Goal: Task Accomplishment & Management: Use online tool/utility

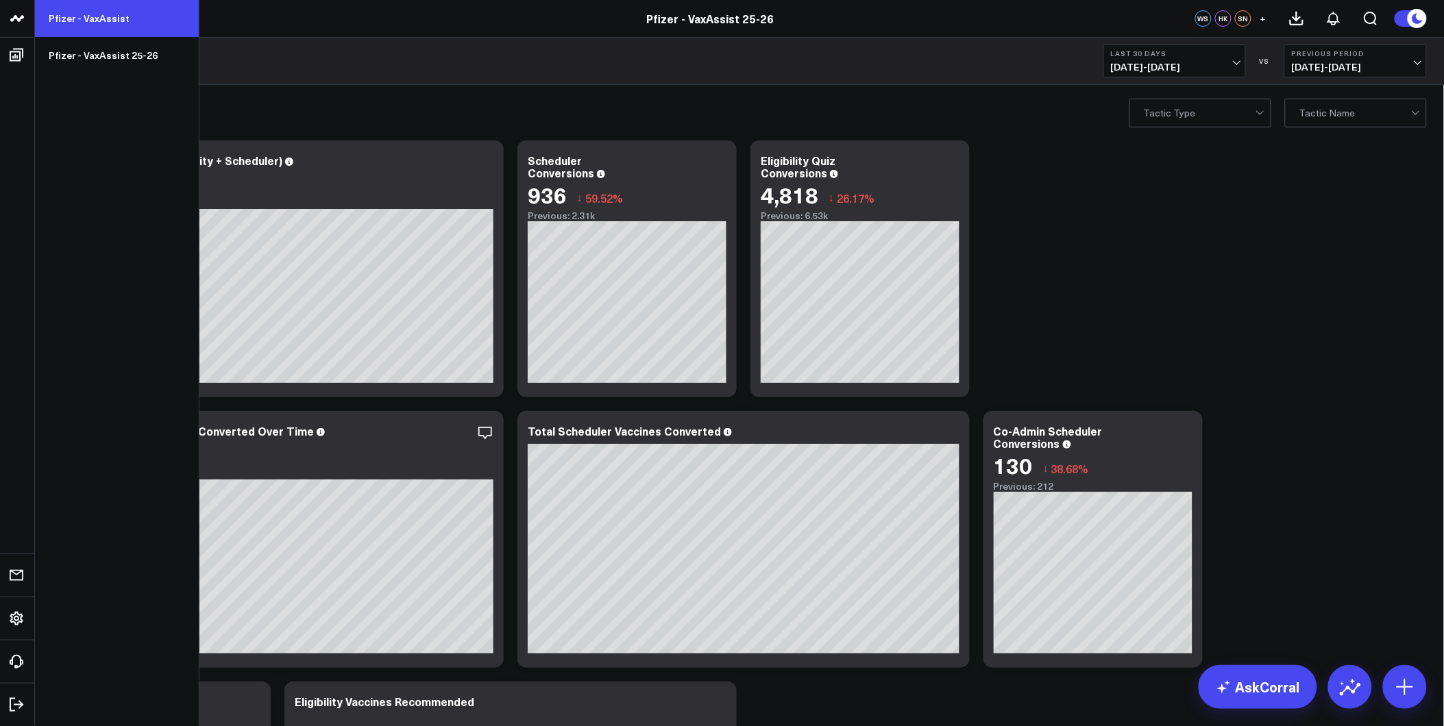
click at [129, 18] on link "Pfizer - VaxAssist" at bounding box center [117, 18] width 164 height 37
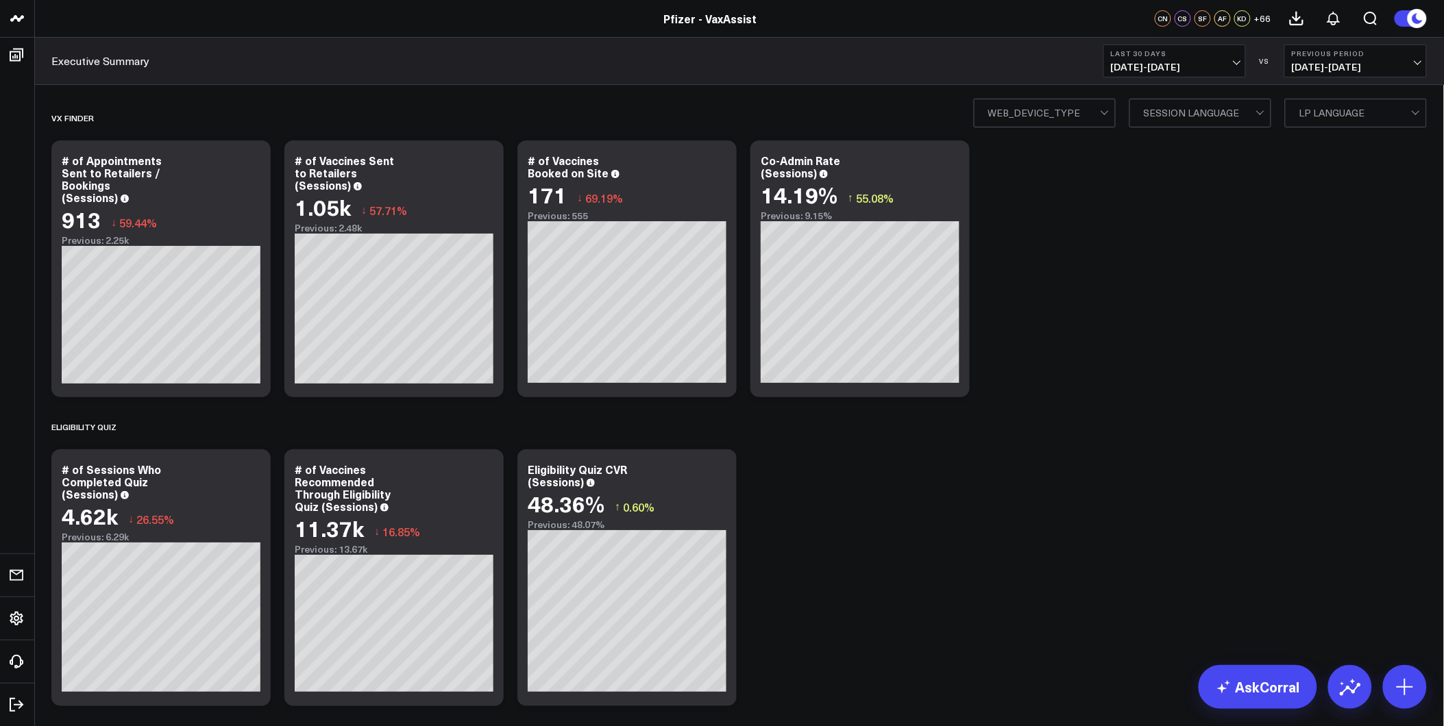
click at [1211, 65] on span "[DATE] - [DATE]" at bounding box center [1174, 67] width 127 height 11
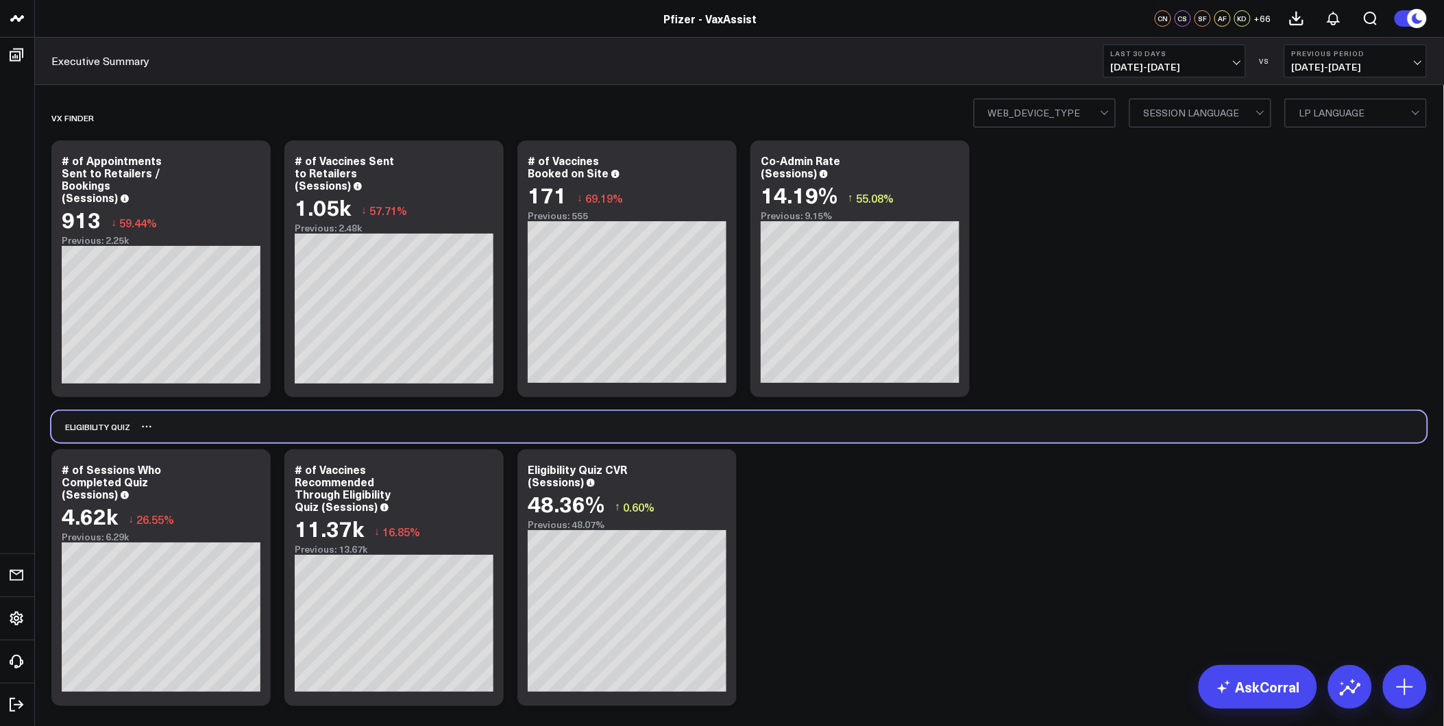
click at [1042, 415] on div "Eligibility Quiz" at bounding box center [738, 427] width 1375 height 32
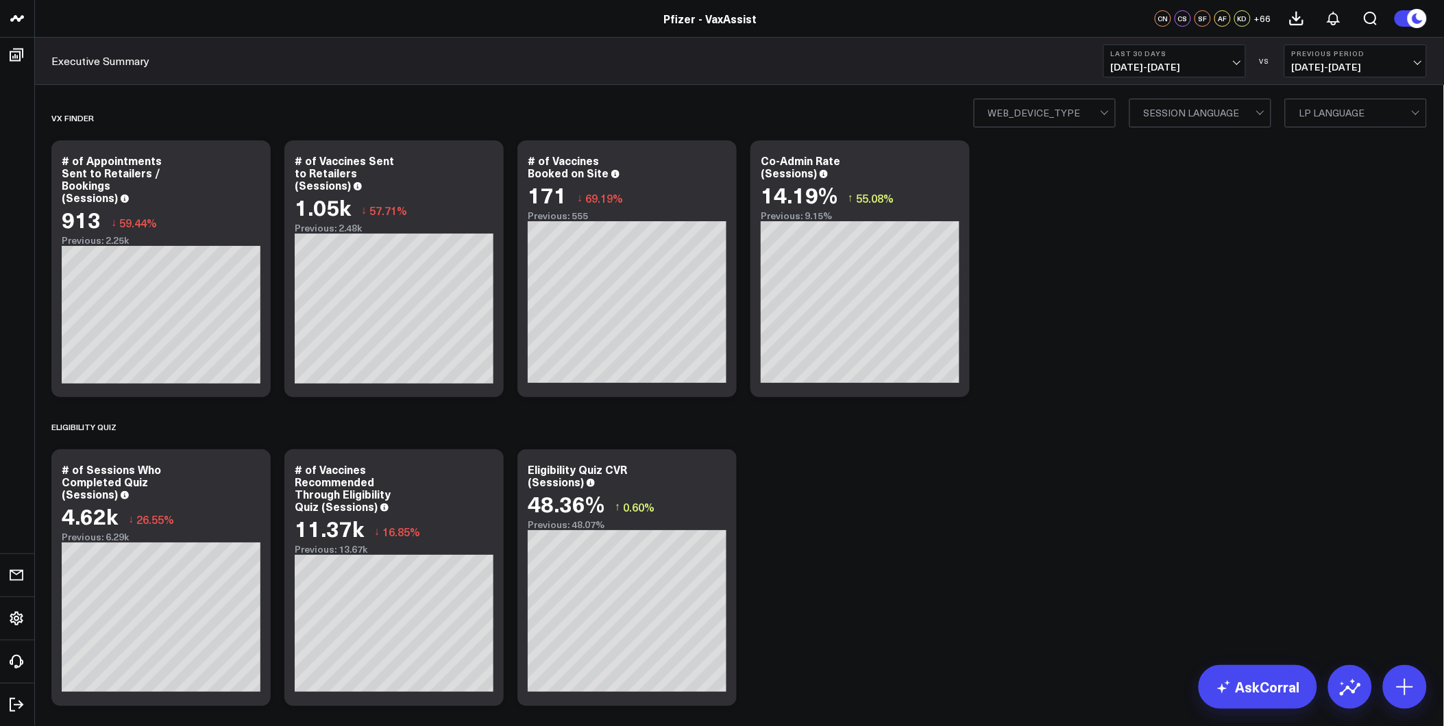
click at [1199, 69] on span "[DATE] - [DATE]" at bounding box center [1174, 67] width 127 height 11
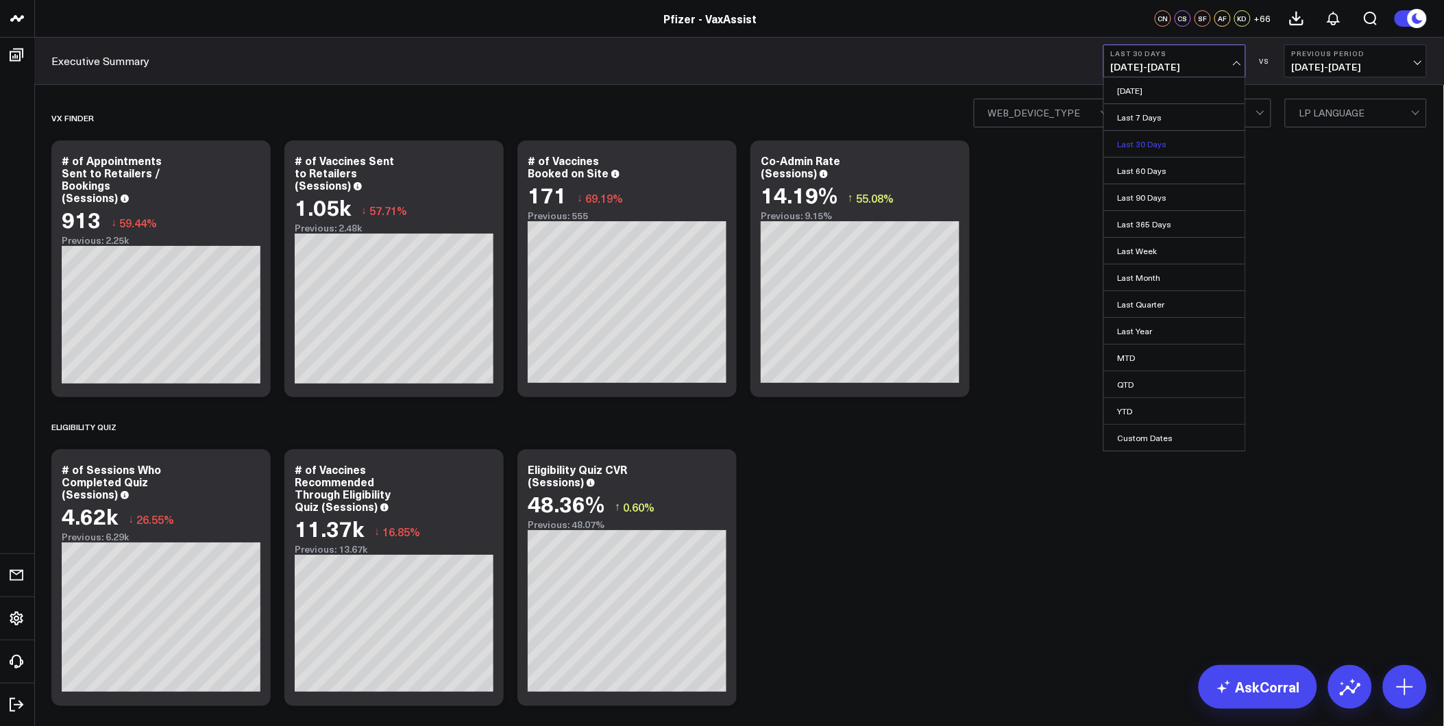
click at [1175, 148] on link "Last 30 Days" at bounding box center [1174, 144] width 141 height 26
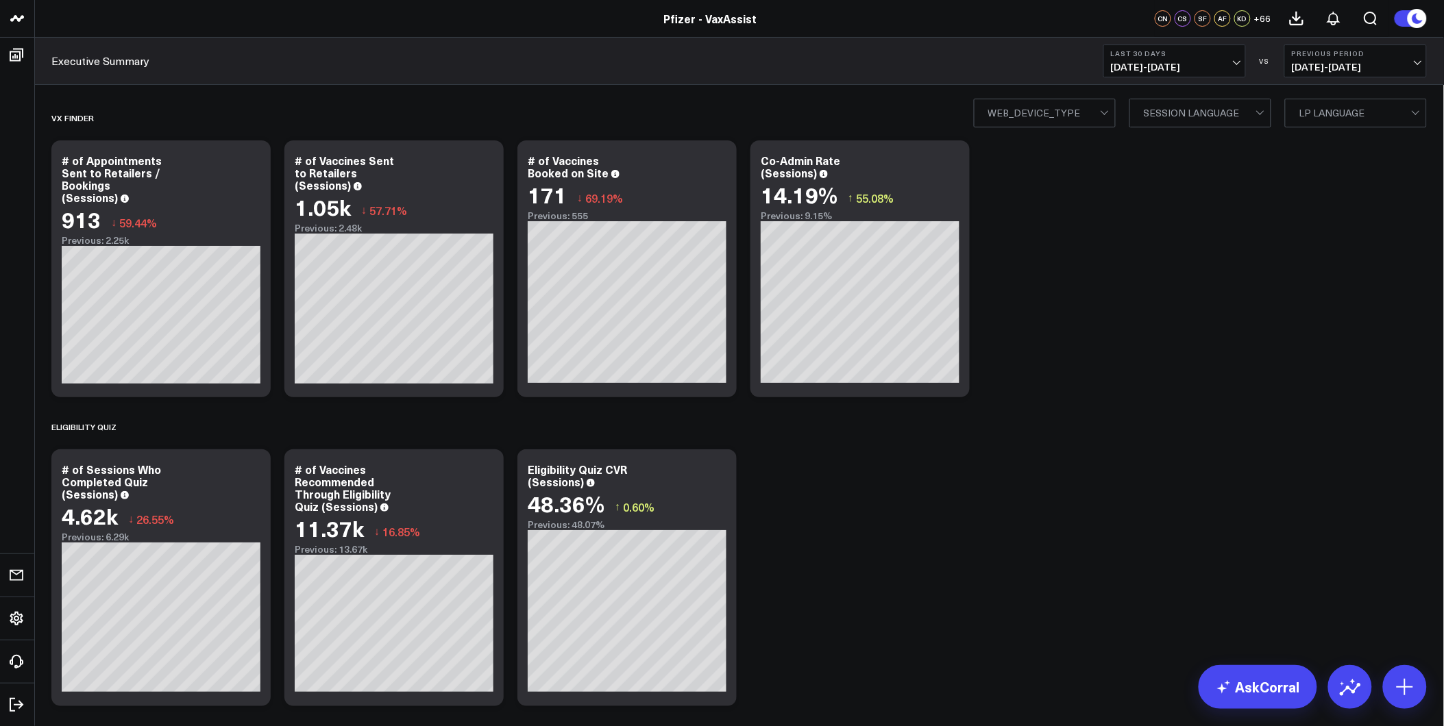
click at [1114, 62] on span "07/13/25 - 08/11/25" at bounding box center [1174, 67] width 127 height 11
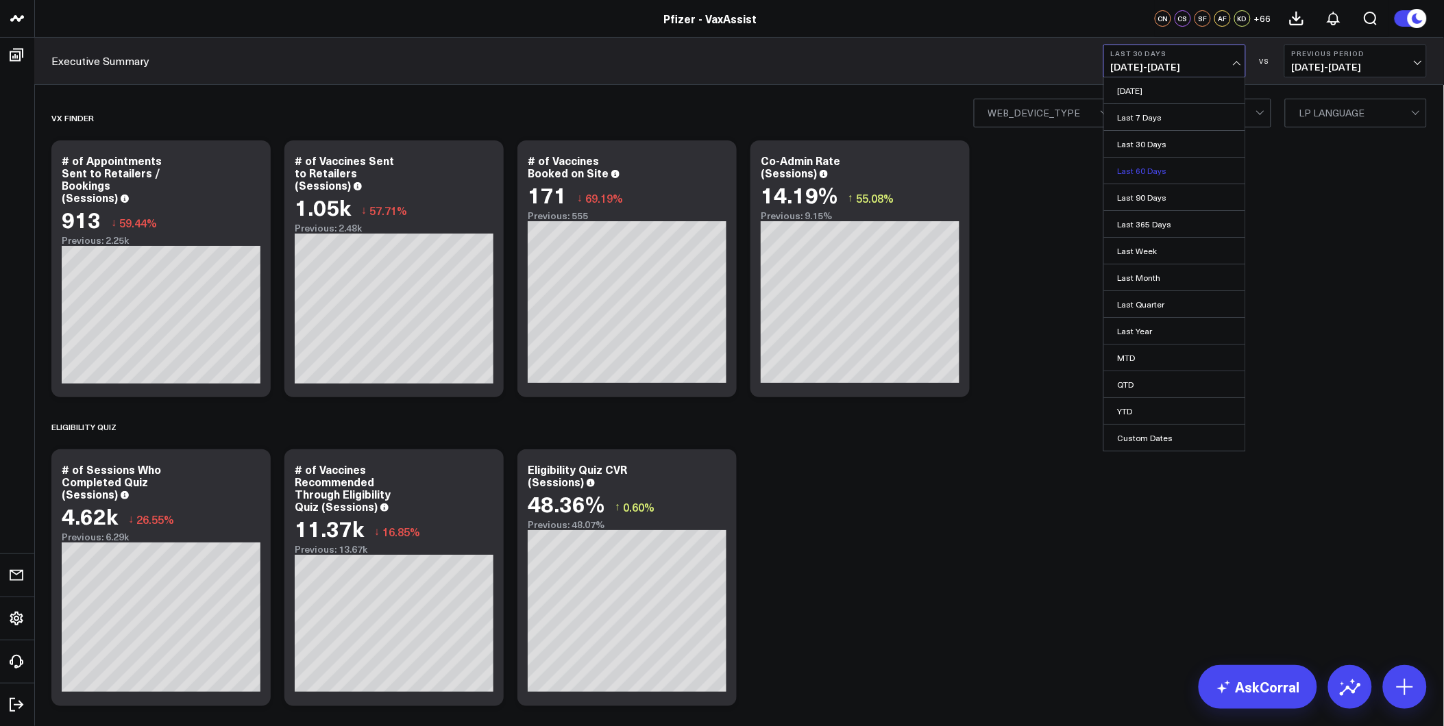
click at [1155, 162] on link "Last 60 Days" at bounding box center [1174, 171] width 141 height 26
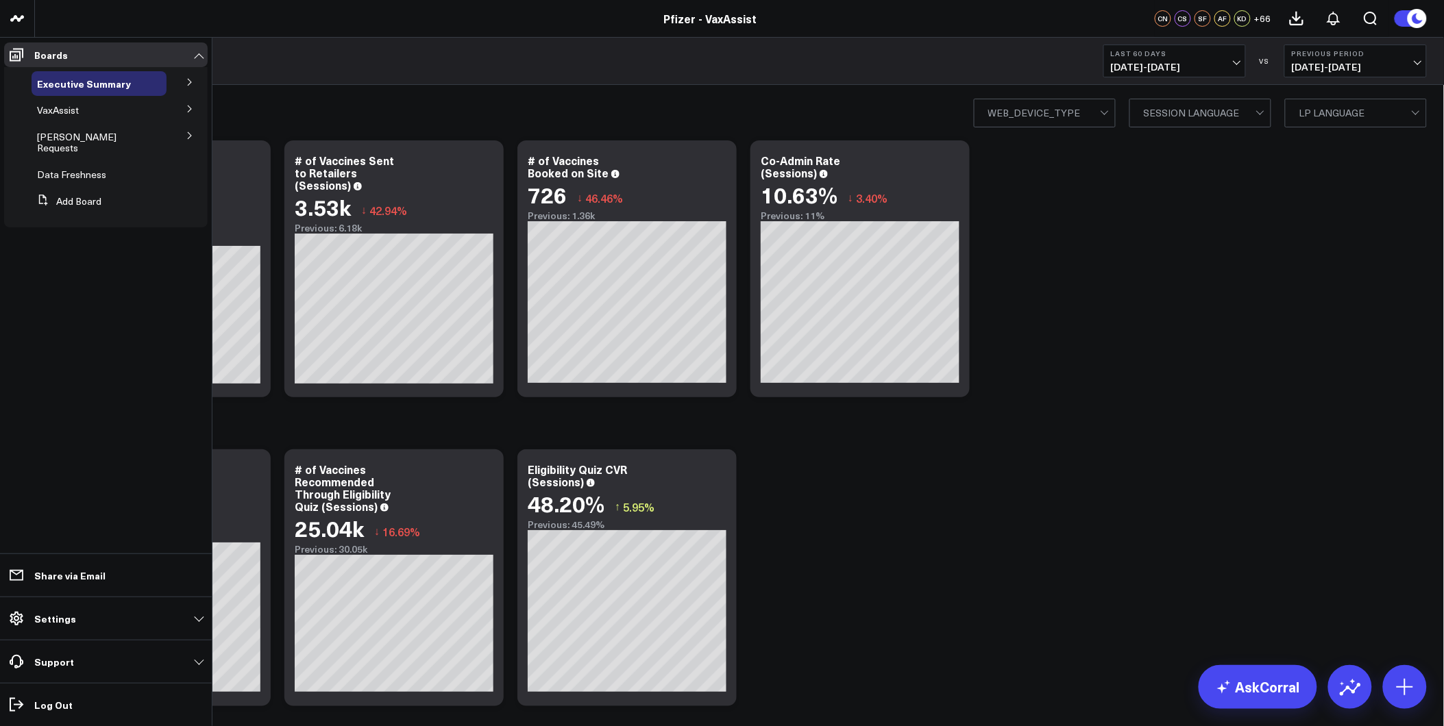
click at [187, 78] on icon at bounding box center [190, 82] width 8 height 8
click at [184, 140] on button at bounding box center [190, 144] width 36 height 21
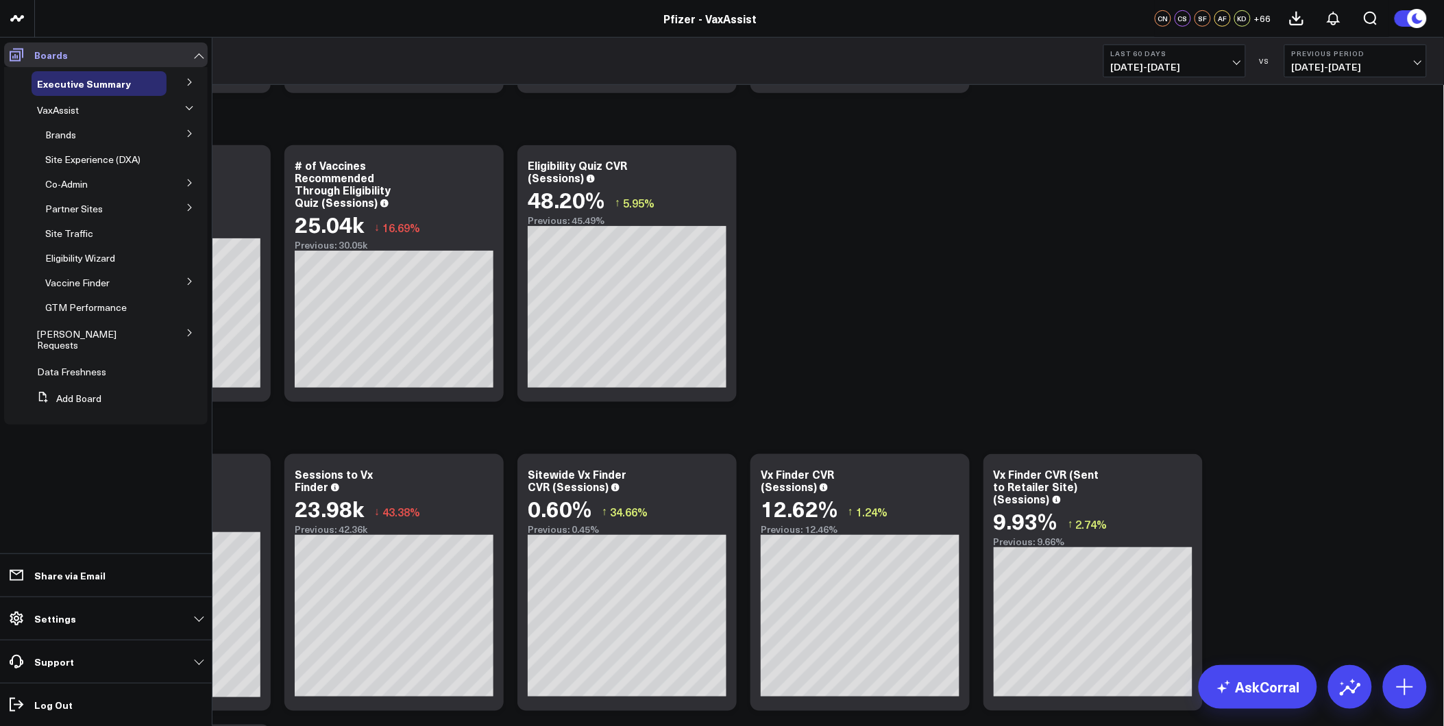
scroll to position [761, 0]
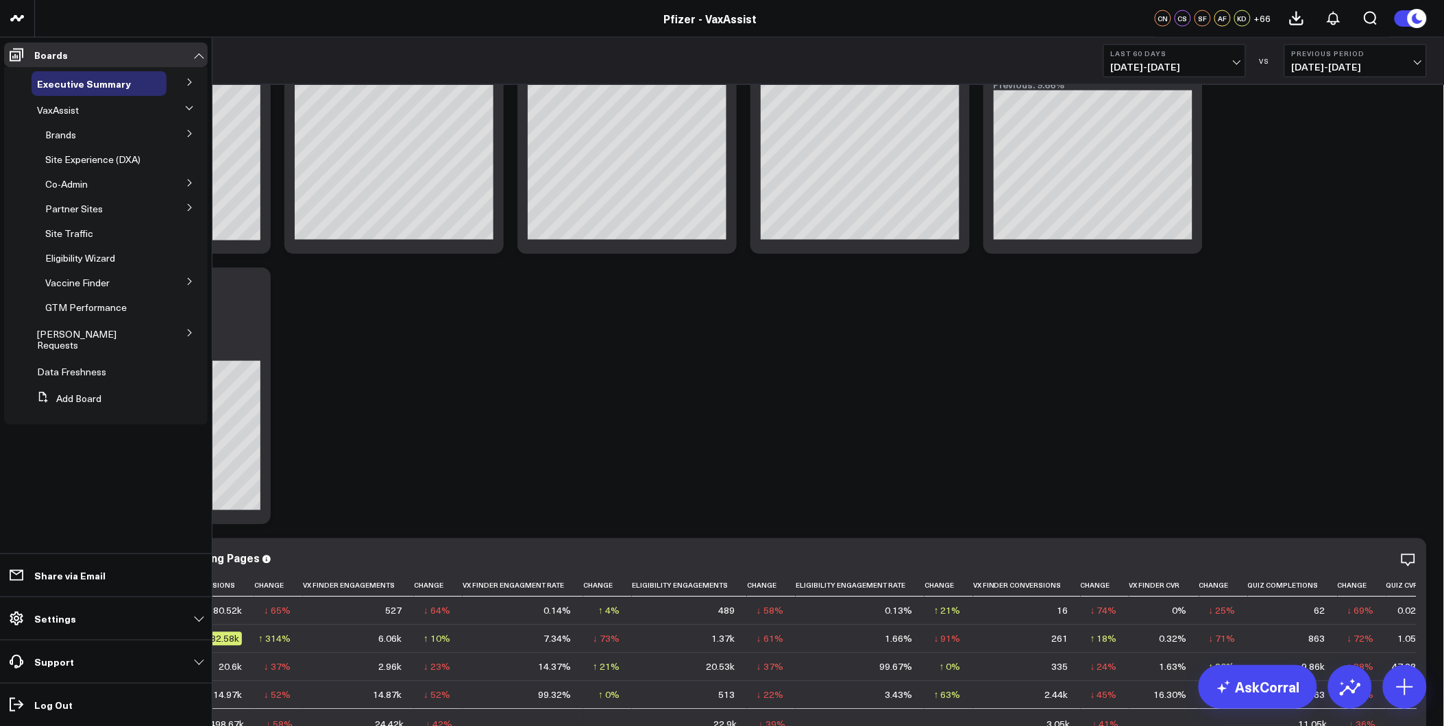
click at [182, 110] on button at bounding box center [190, 108] width 21 height 36
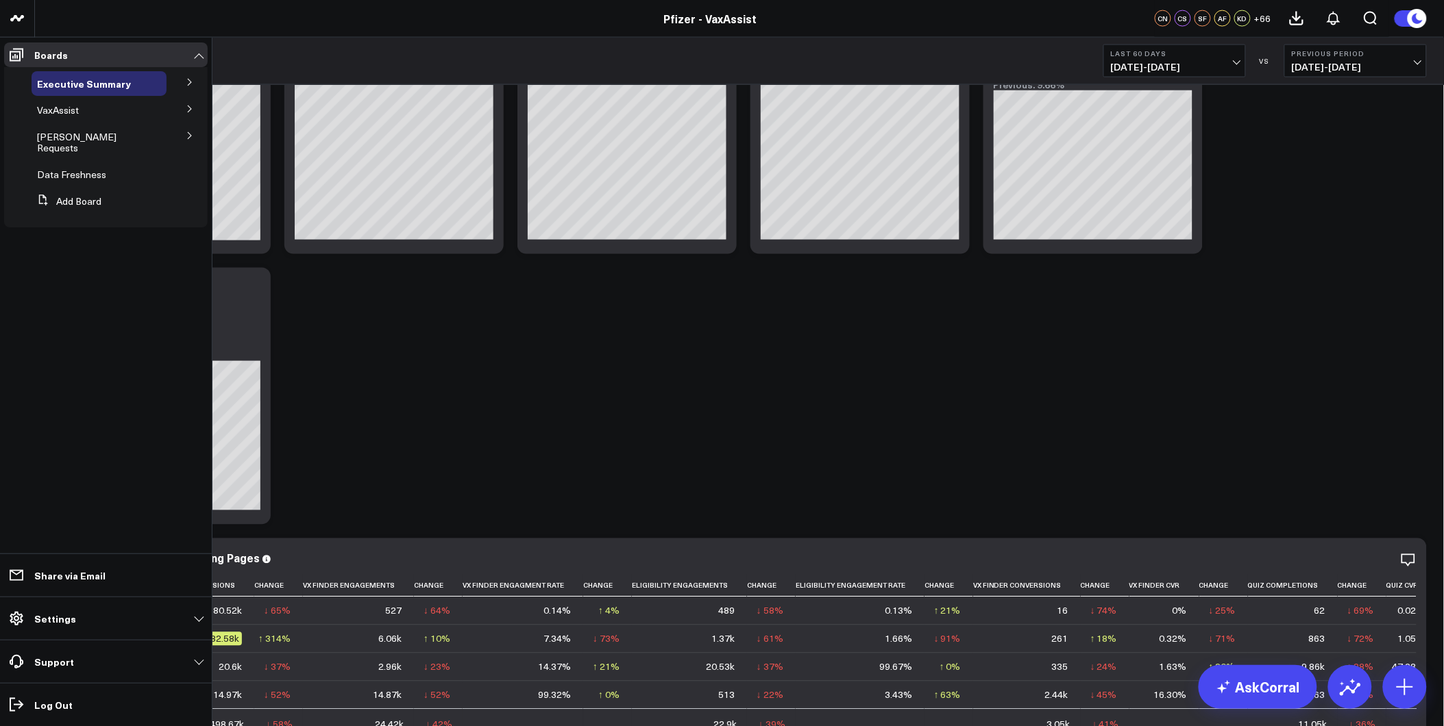
click at [188, 112] on icon at bounding box center [189, 109] width 3 height 7
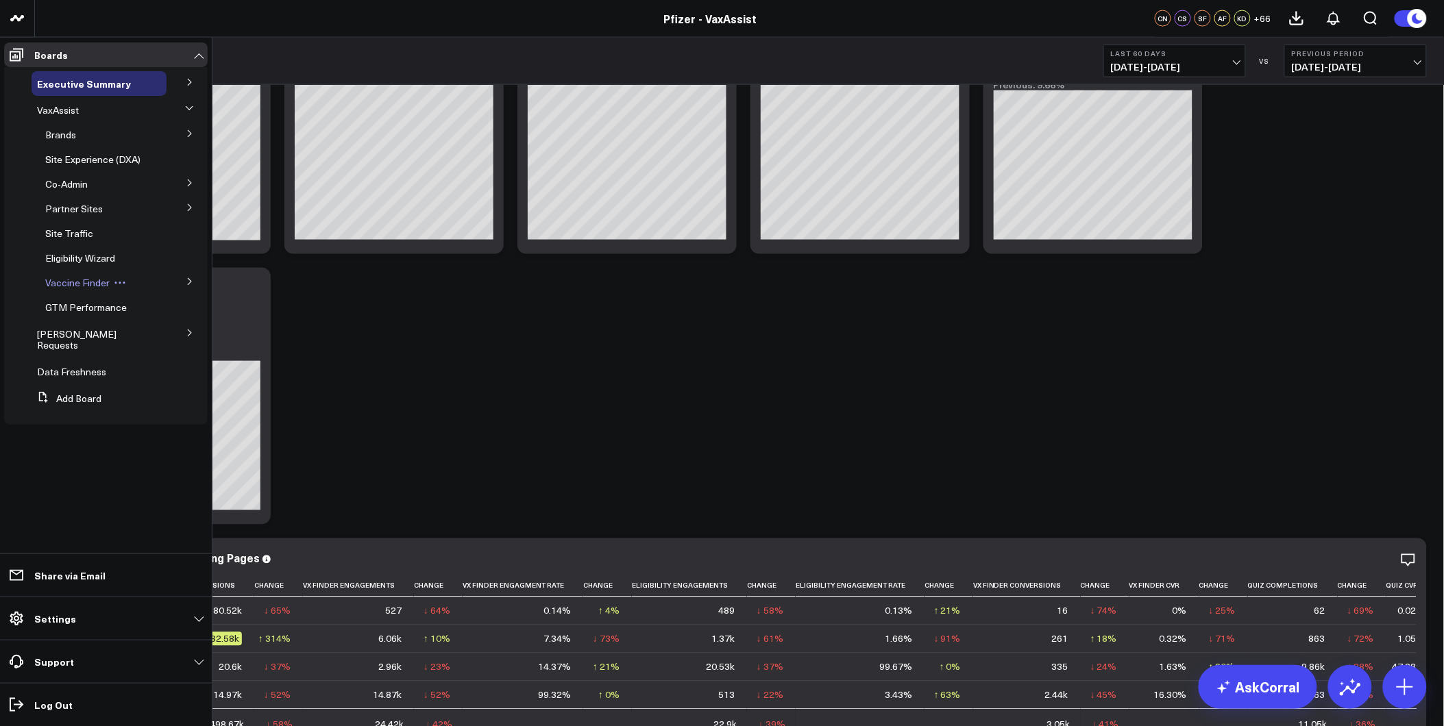
click at [101, 286] on span "Vaccine Finder" at bounding box center [77, 282] width 64 height 13
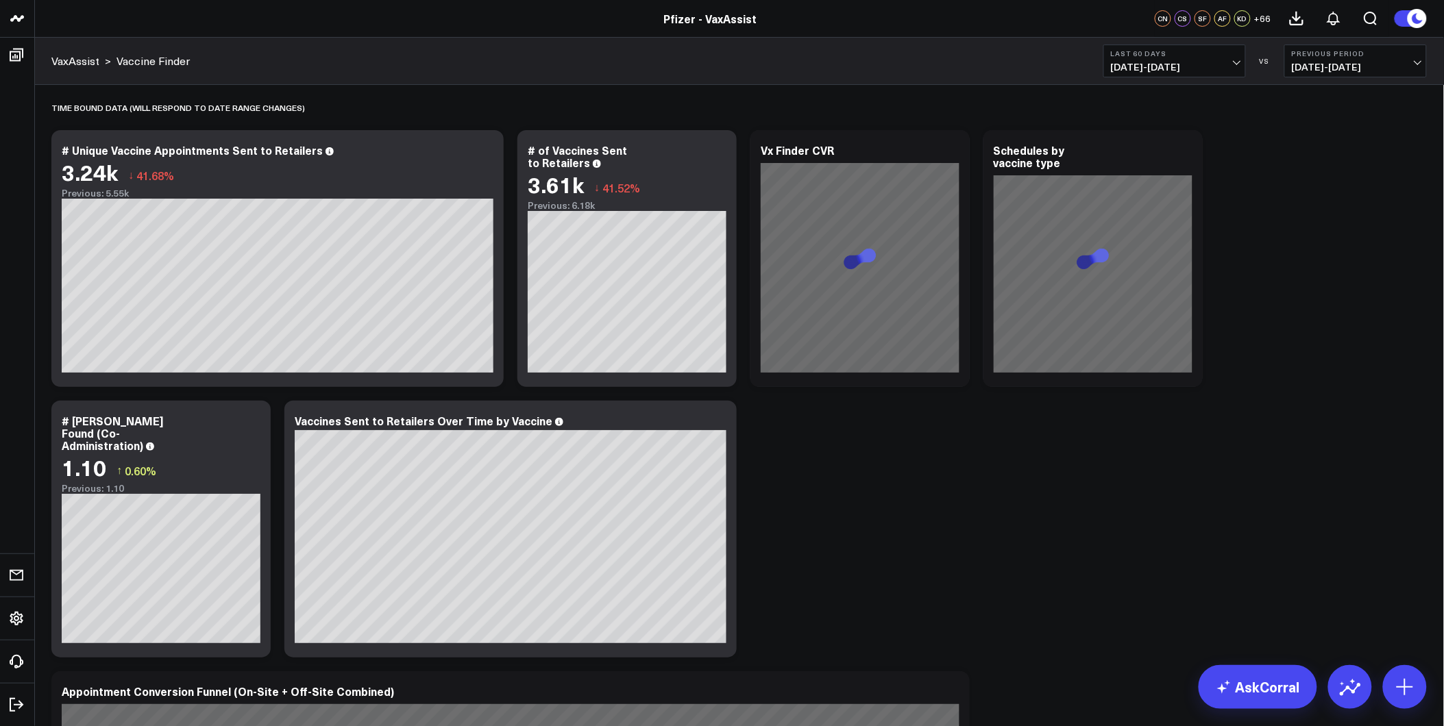
click at [1209, 64] on span "[DATE] - [DATE]" at bounding box center [1174, 67] width 127 height 11
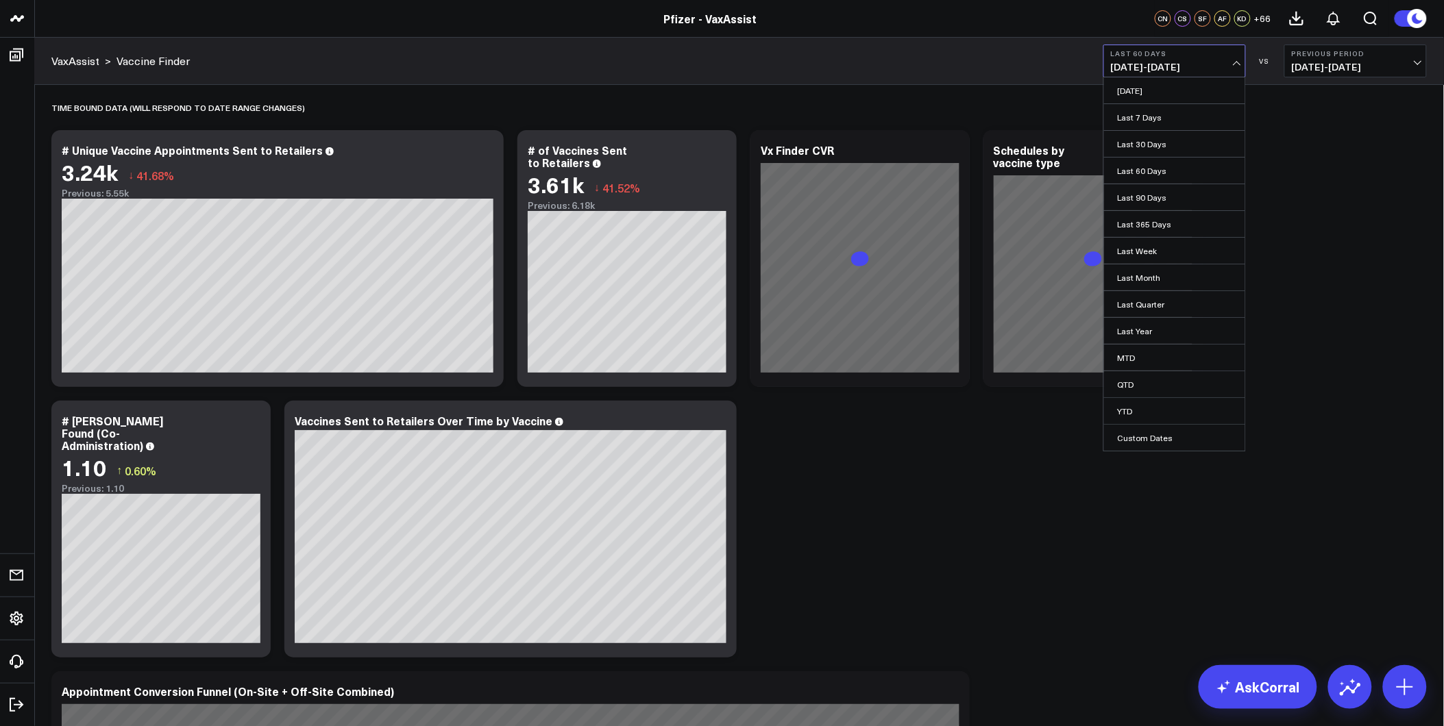
click at [1304, 64] on span "[DATE] - [DATE]" at bounding box center [1355, 67] width 127 height 11
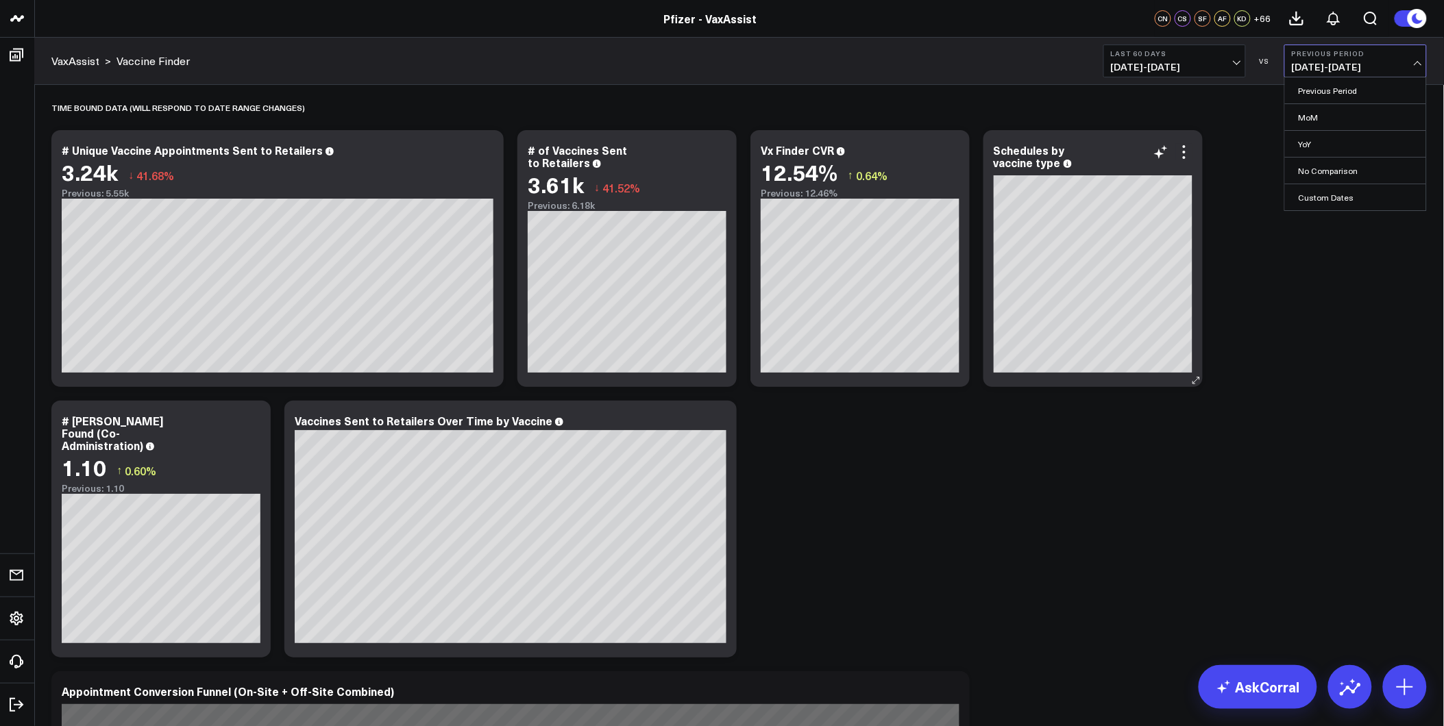
drag, startPoint x: 1316, startPoint y: 173, endPoint x: 1198, endPoint y: 130, distance: 125.9
click at [1316, 172] on link "No Comparison" at bounding box center [1355, 171] width 141 height 26
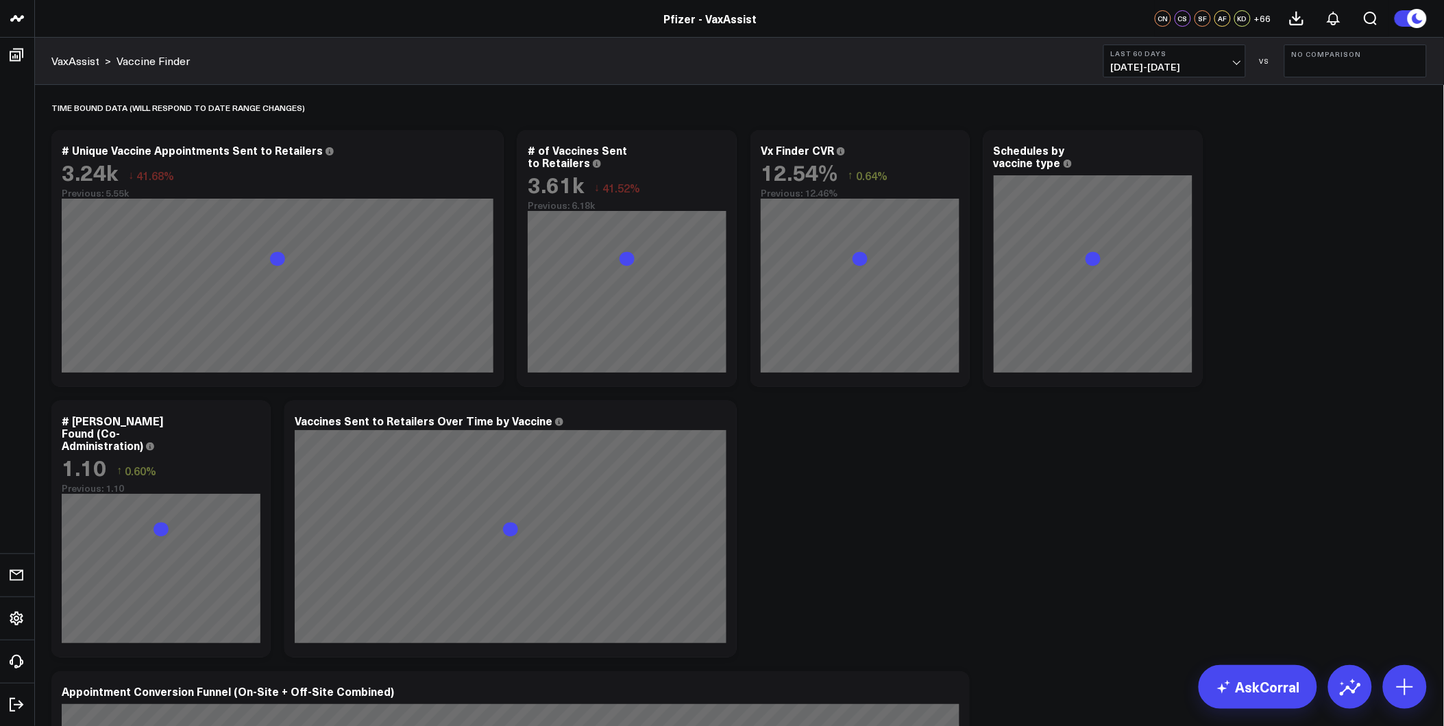
click at [1145, 53] on b "Last 60 Days" at bounding box center [1174, 53] width 127 height 8
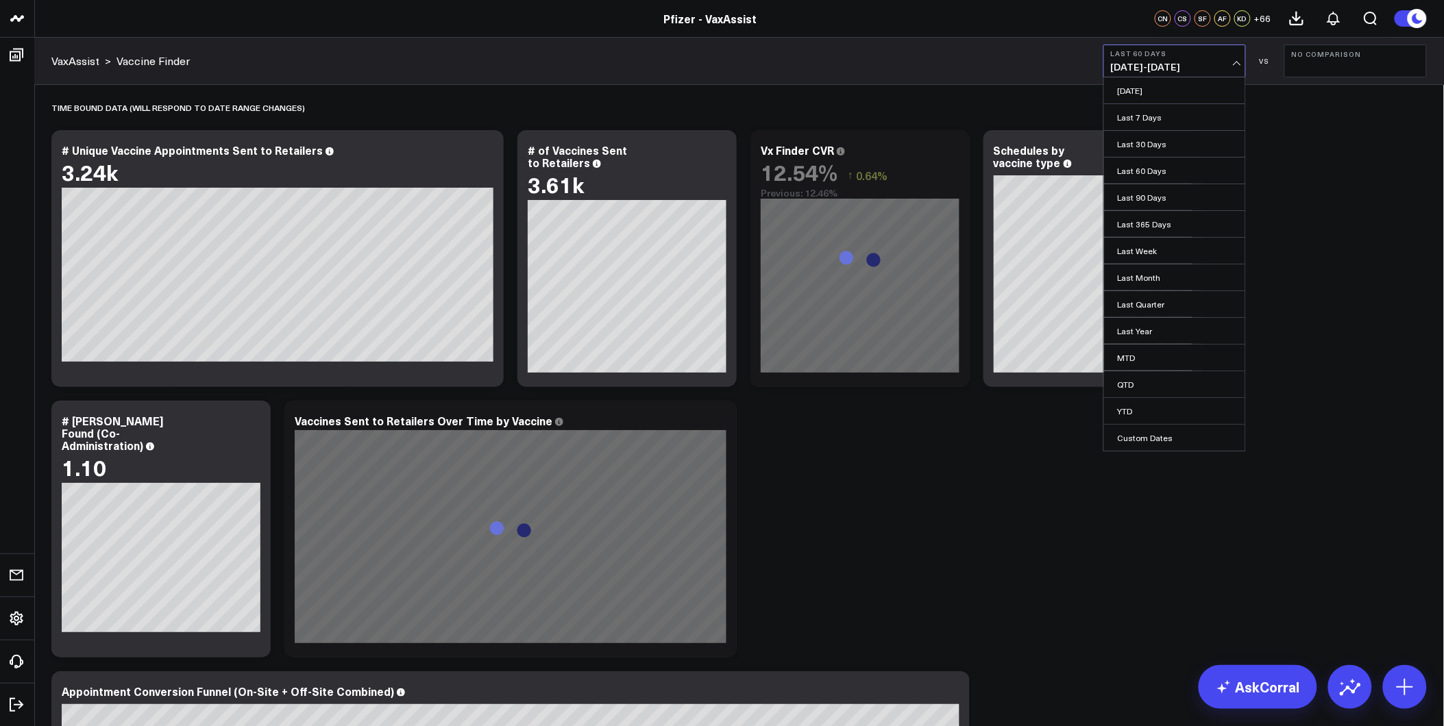
click at [1122, 434] on link "Custom Dates" at bounding box center [1174, 438] width 141 height 26
select select "7"
select select "2025"
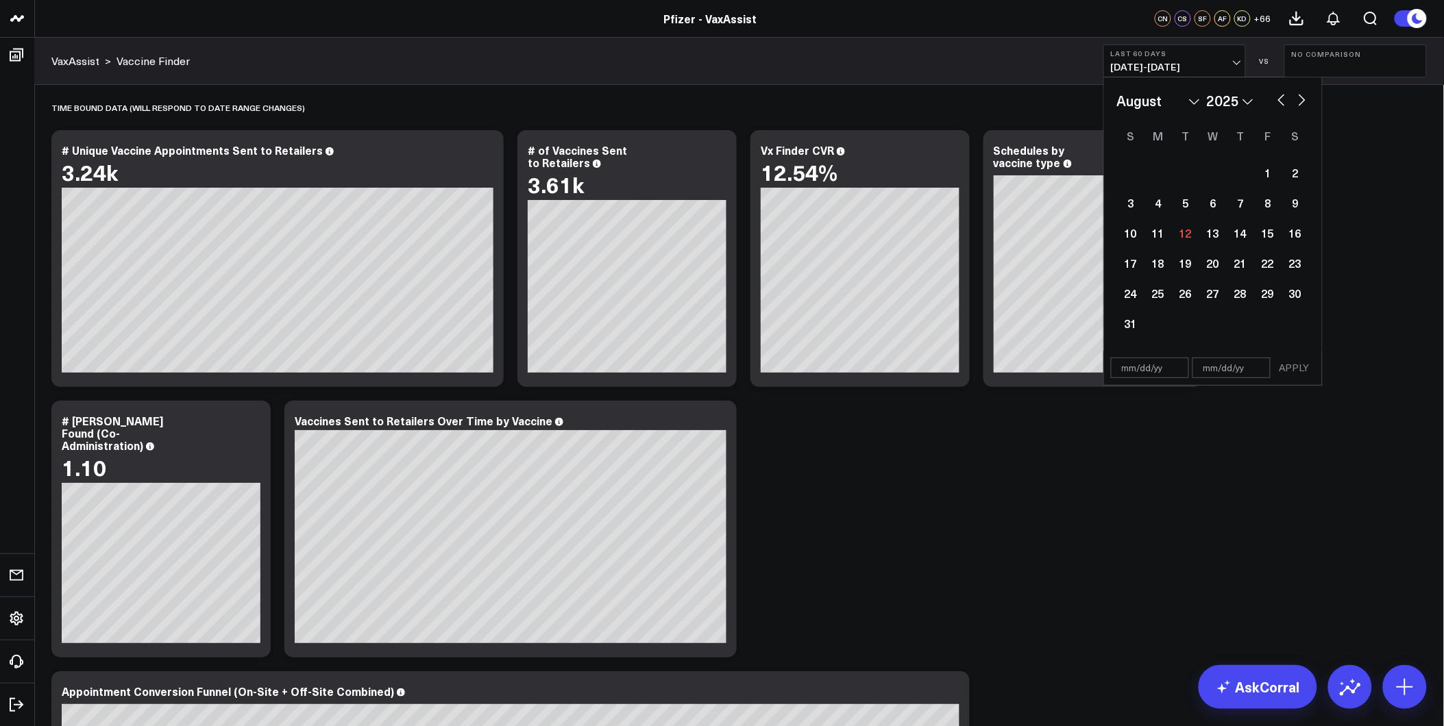
click at [1125, 369] on input "text" at bounding box center [1150, 368] width 78 height 21
select select "7"
select select "2025"
type input "[DATE]"
select select "8"
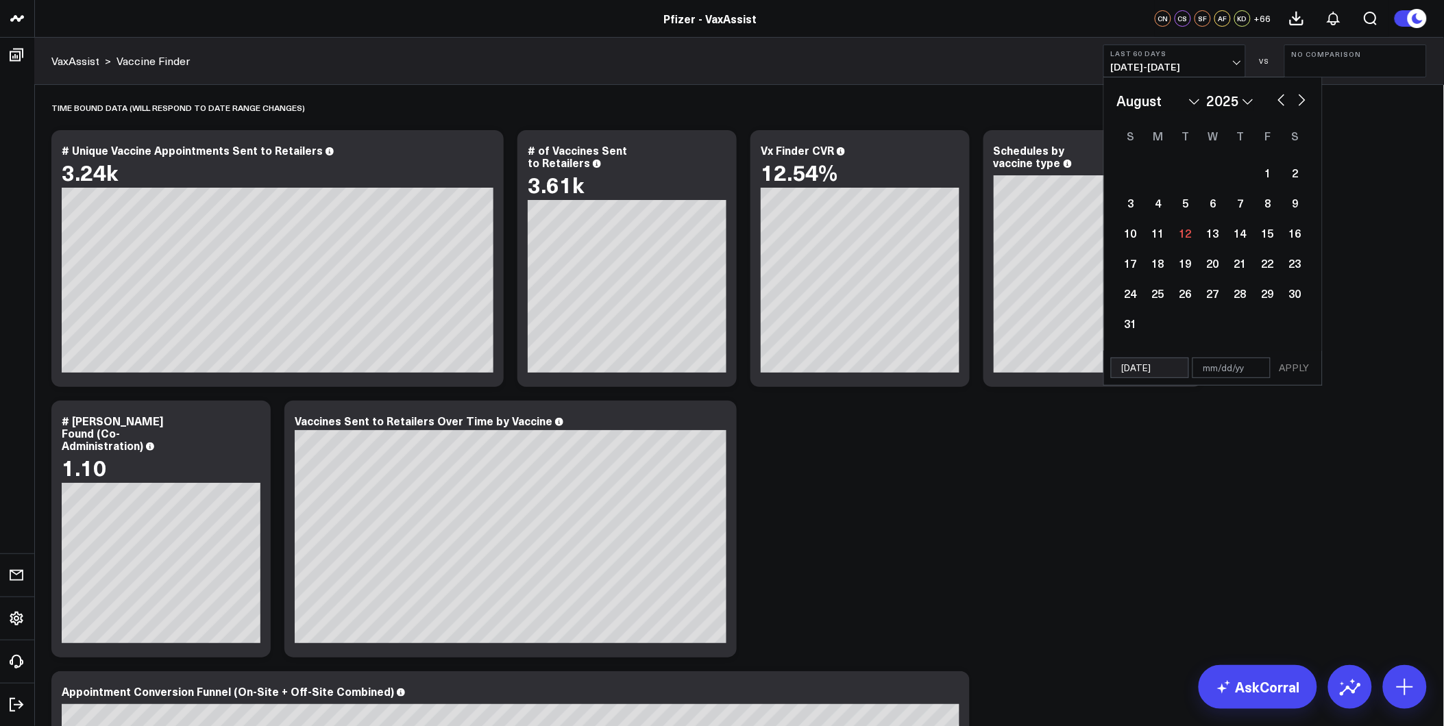
select select "2024"
type input "[DATE]"
click at [1217, 338] on input "text" at bounding box center [1231, 338] width 78 height 21
select select "8"
select select "2024"
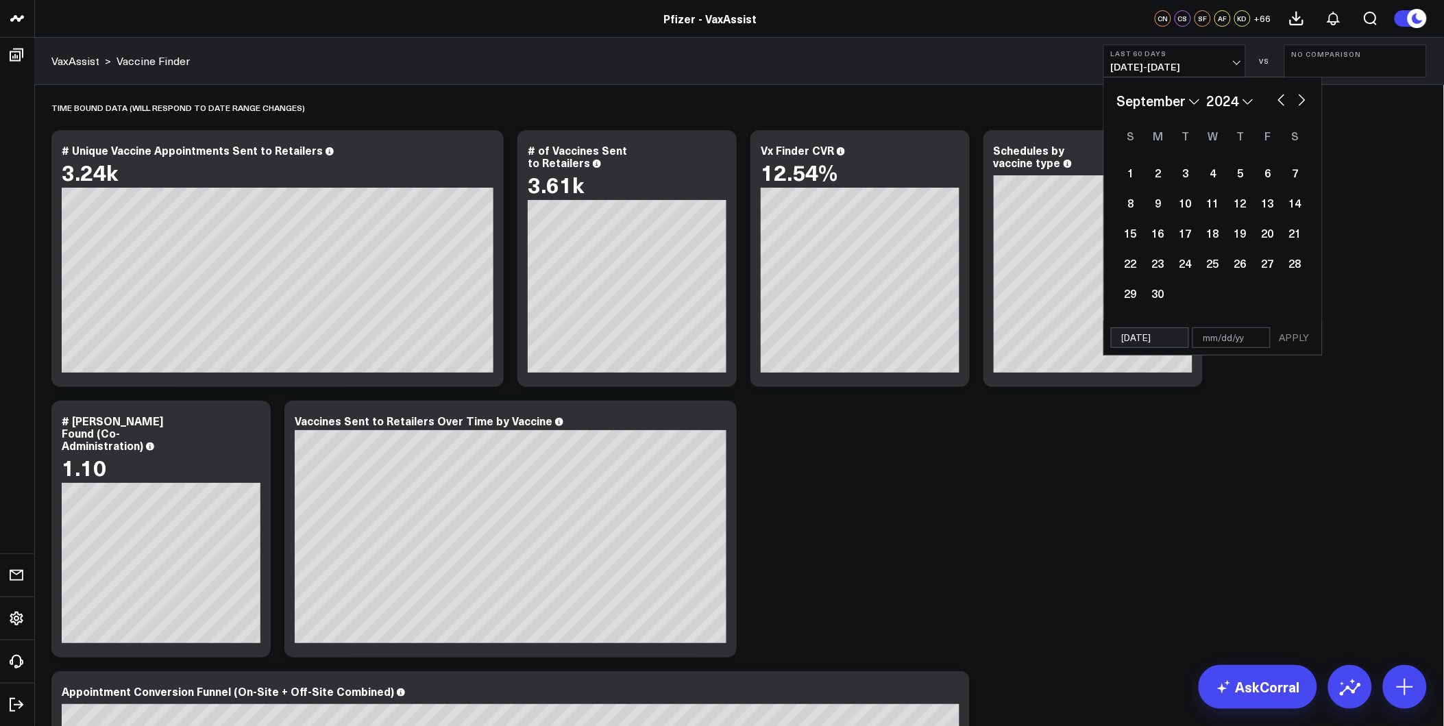
type input "9"
select select "8"
select select "2024"
type input "9/"
select select "8"
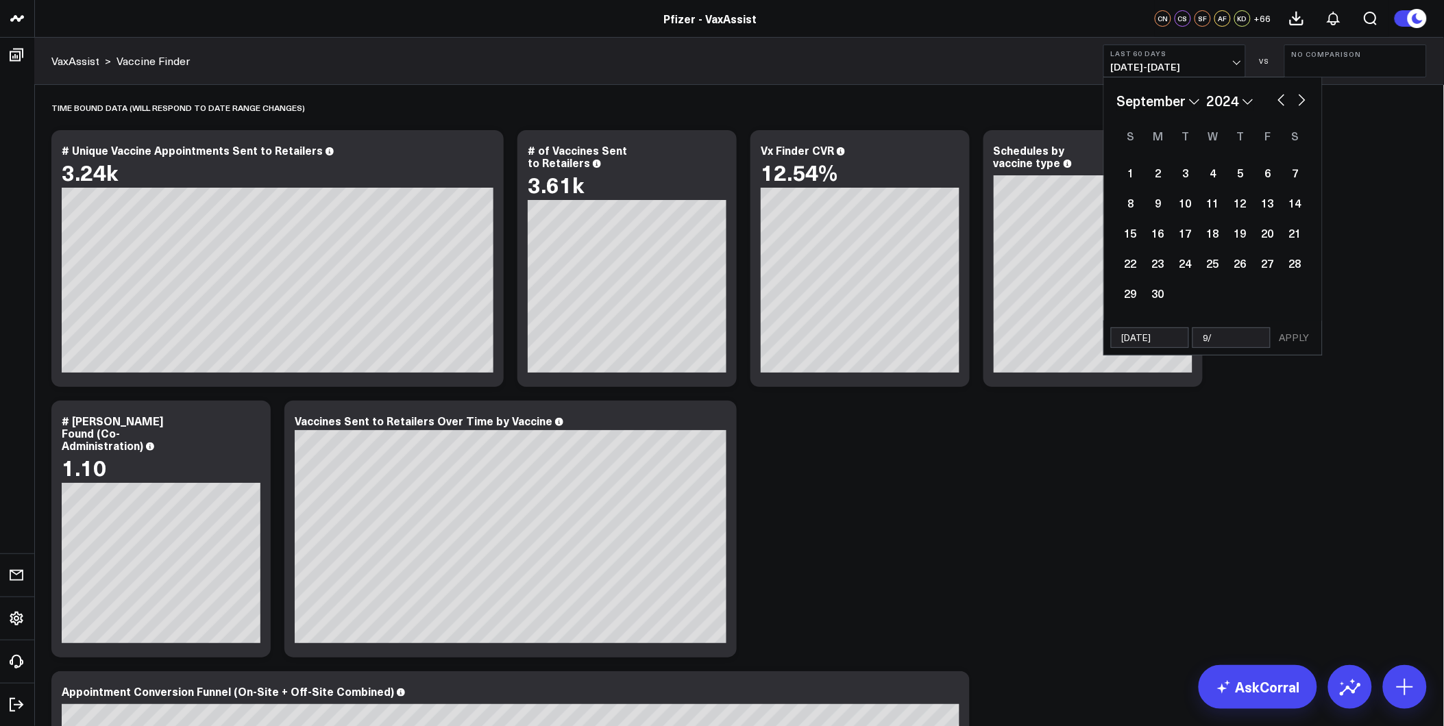
select select "2024"
type input "9/"
click at [1159, 299] on div "30" at bounding box center [1157, 293] width 27 height 27
type input "[DATE]"
select select "8"
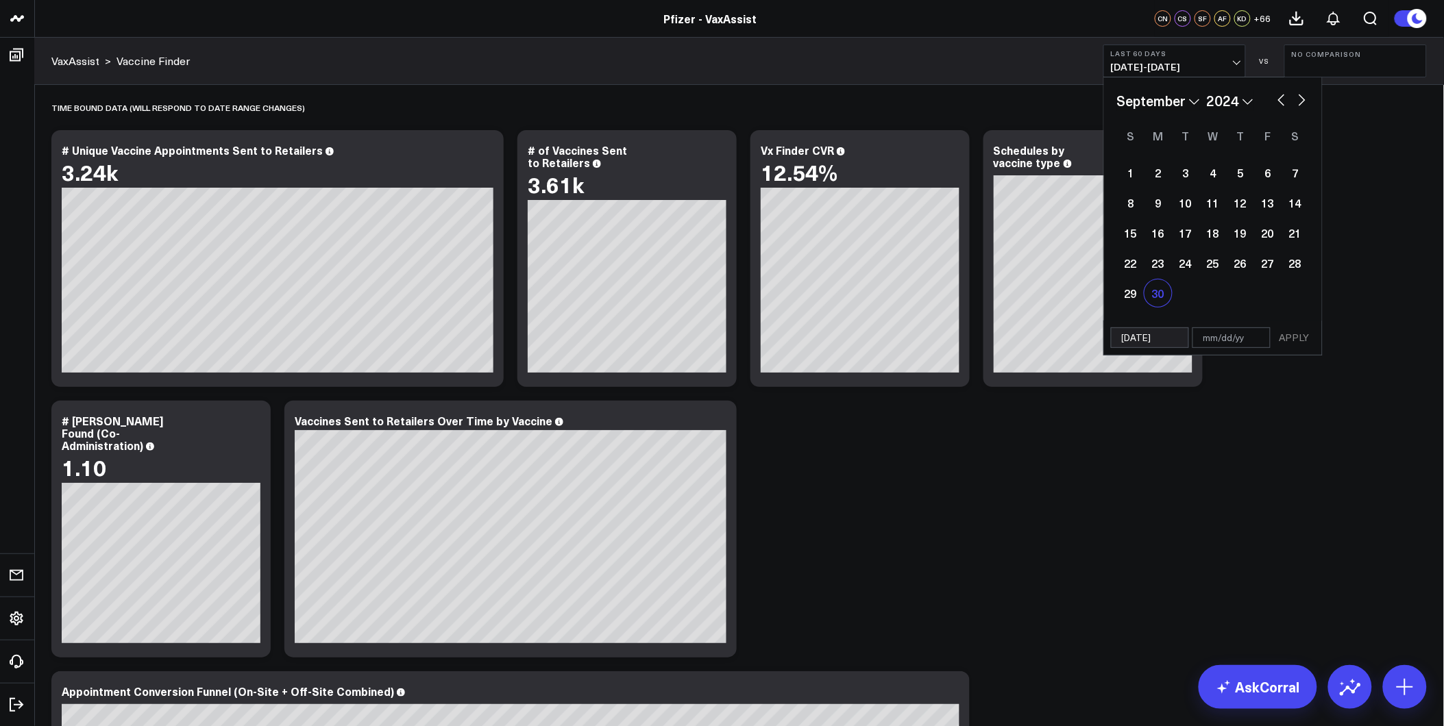
select select "2024"
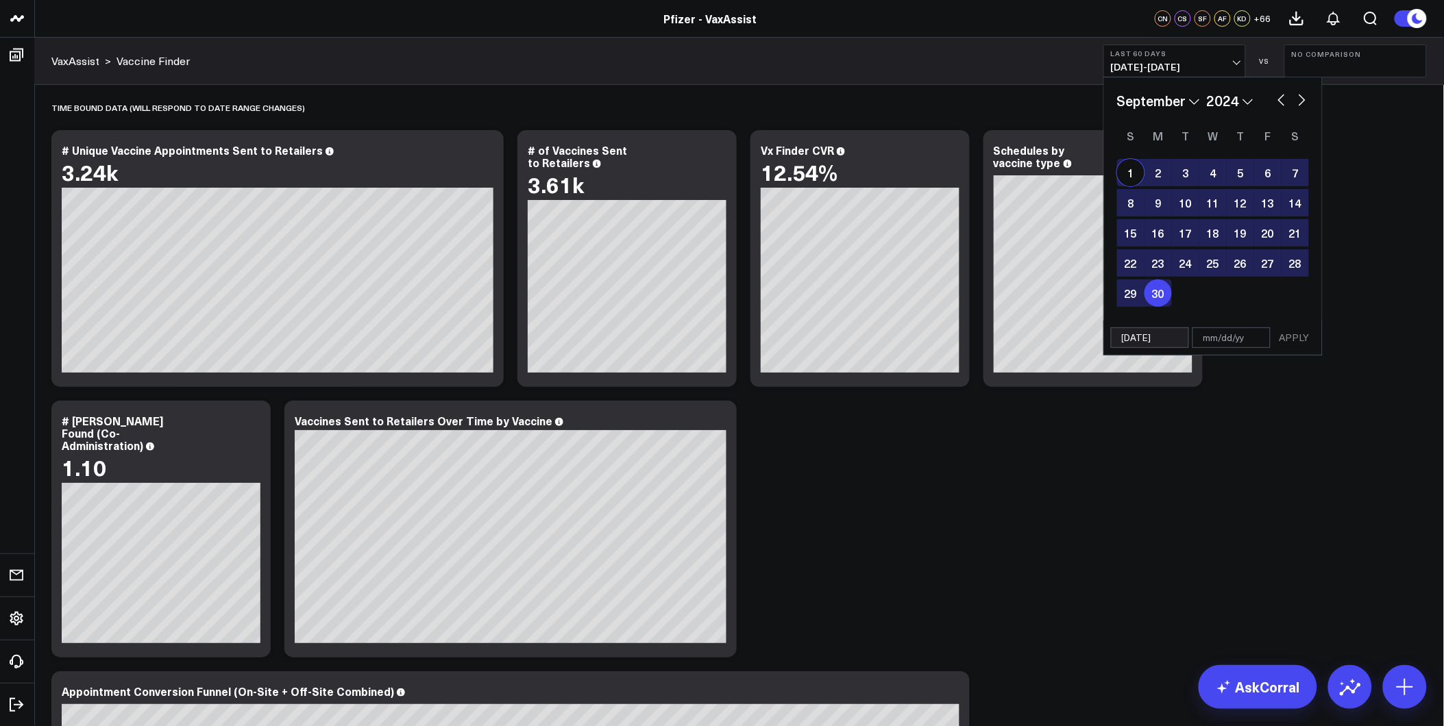
click at [1128, 168] on div "1" at bounding box center [1130, 172] width 27 height 27
type input "[DATE]"
select select "8"
select select "2024"
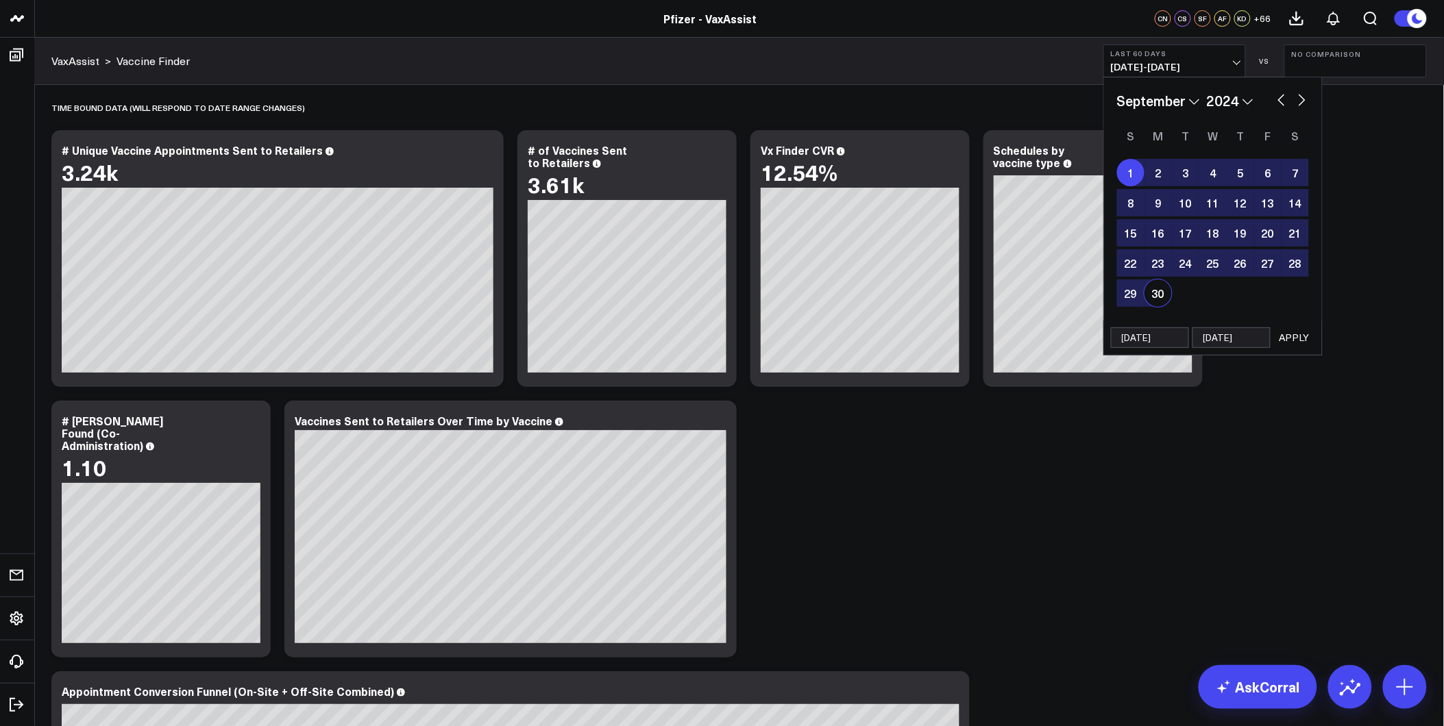
click at [1304, 339] on button "APPLY" at bounding box center [1294, 338] width 41 height 21
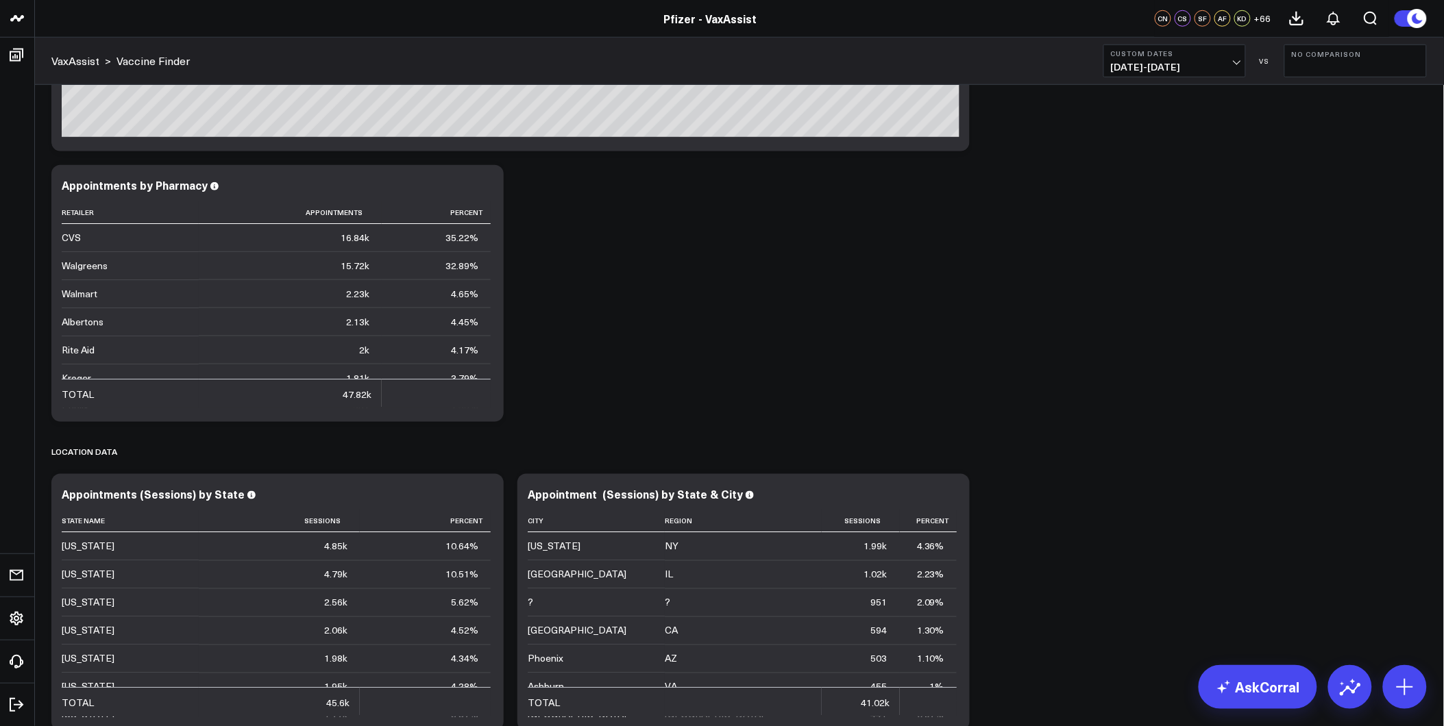
click at [1195, 52] on b "Custom Dates" at bounding box center [1174, 53] width 127 height 8
click at [1139, 434] on link "Custom Dates" at bounding box center [1174, 438] width 141 height 26
select select "7"
select select "2025"
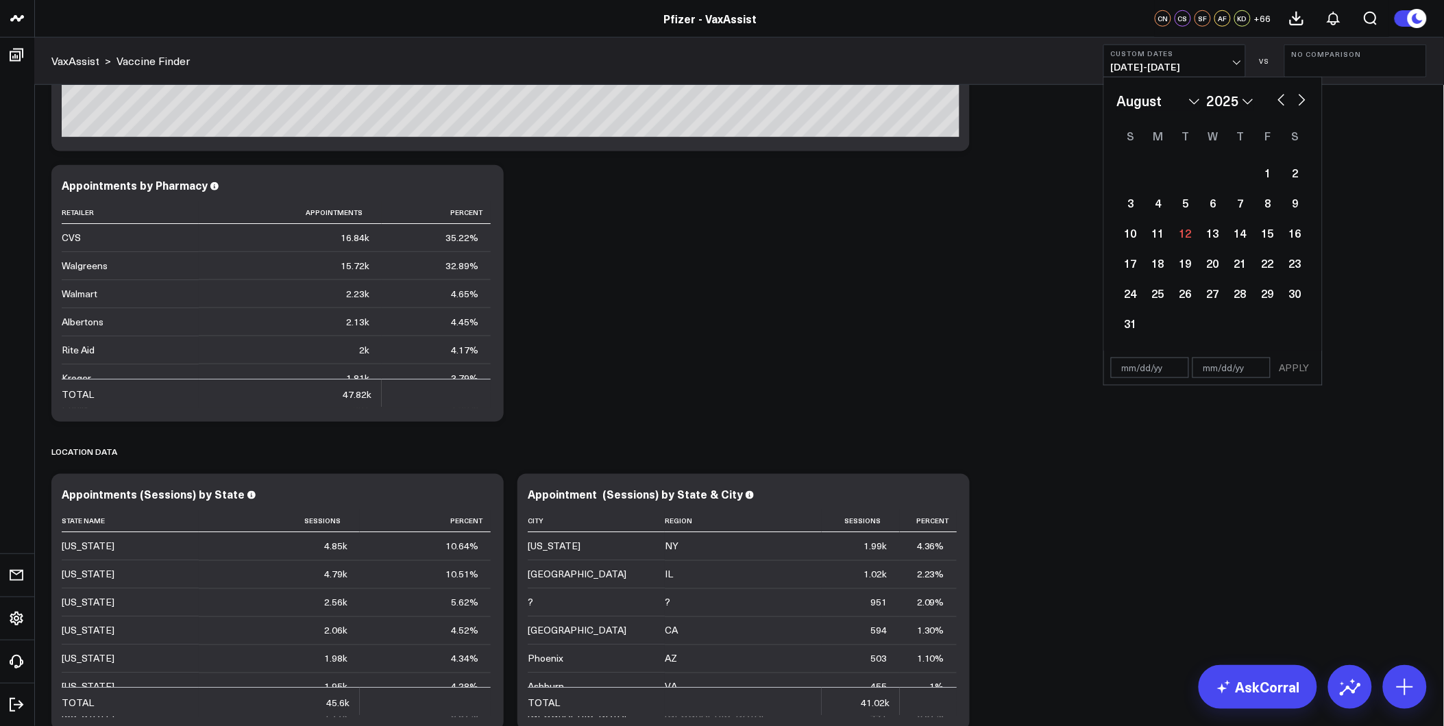
click at [1301, 99] on button "button" at bounding box center [1302, 98] width 14 height 16
select select "8"
select select "2025"
click at [1301, 99] on button "button" at bounding box center [1302, 98] width 14 height 16
select select "9"
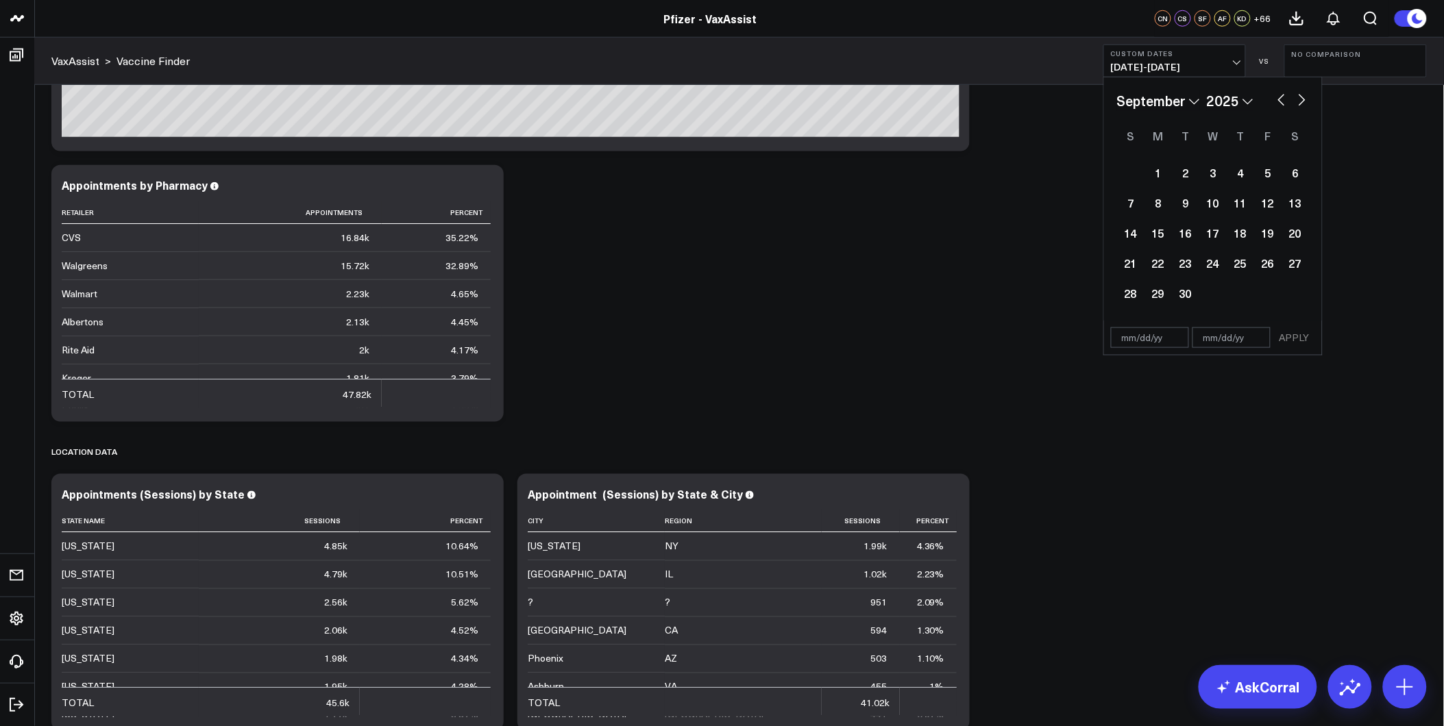
select select "2025"
click at [1210, 167] on div "1" at bounding box center [1212, 172] width 27 height 27
type input "[DATE]"
select select "9"
select select "2025"
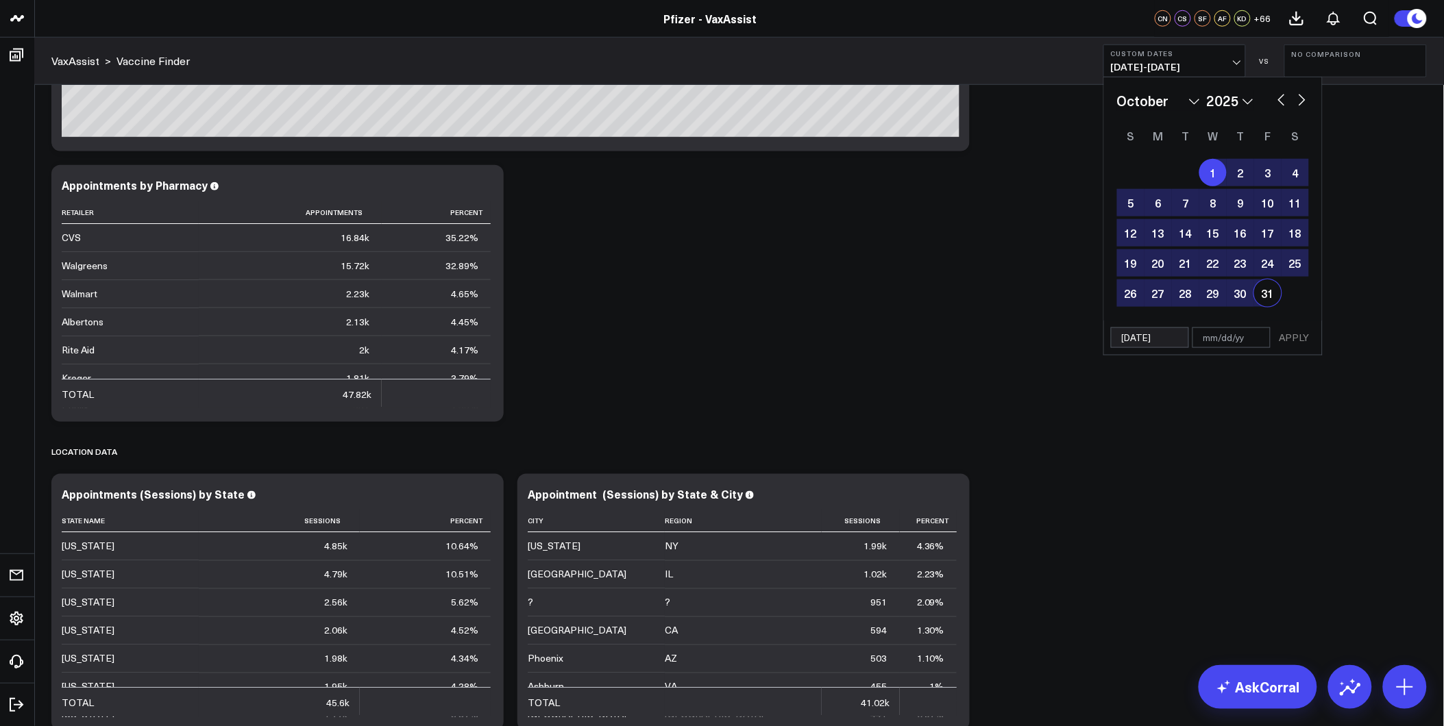
click at [1264, 286] on div "31" at bounding box center [1267, 293] width 27 height 27
type input "[DATE]"
select select "9"
select select "2025"
click at [1294, 336] on button "APPLY" at bounding box center [1294, 338] width 41 height 21
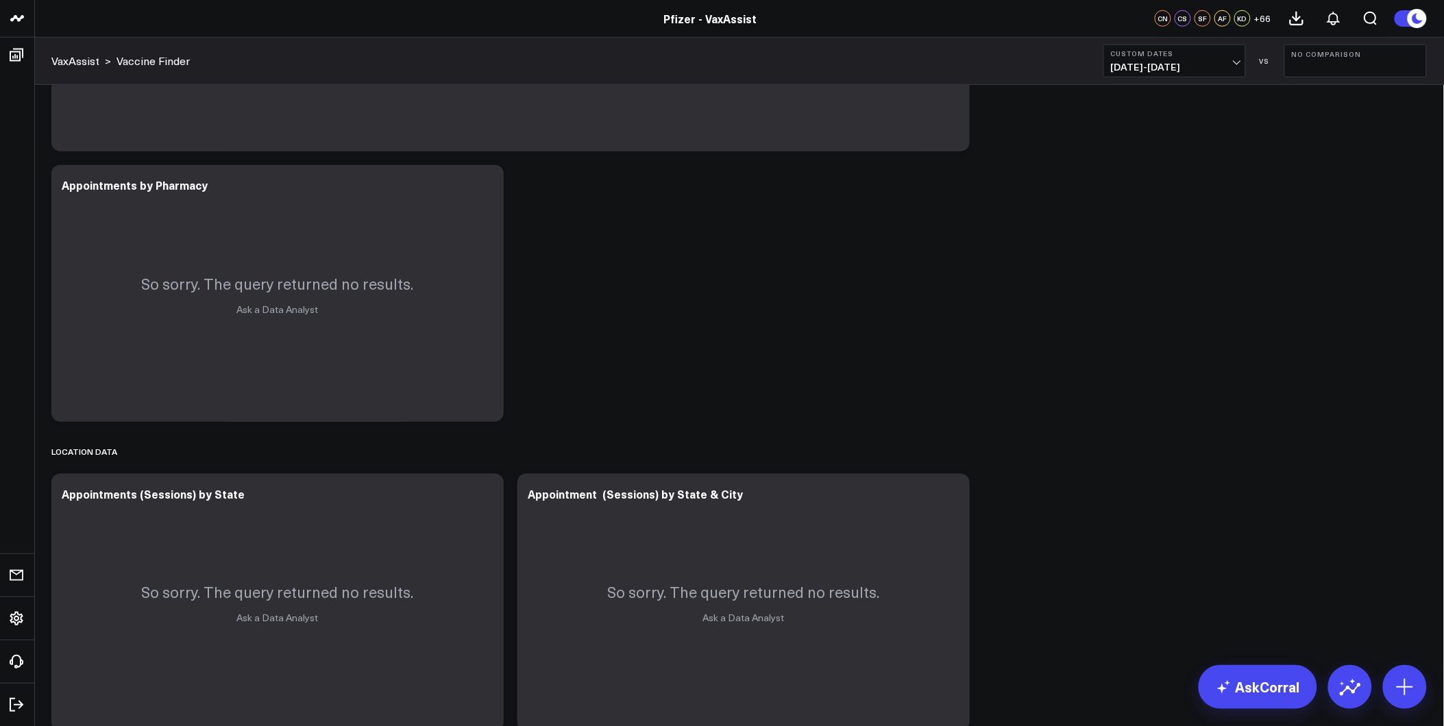
click at [1203, 62] on span "[DATE] - [DATE]" at bounding box center [1174, 67] width 127 height 11
click at [1163, 433] on link "Custom Dates" at bounding box center [1174, 438] width 141 height 26
select select "7"
select select "2025"
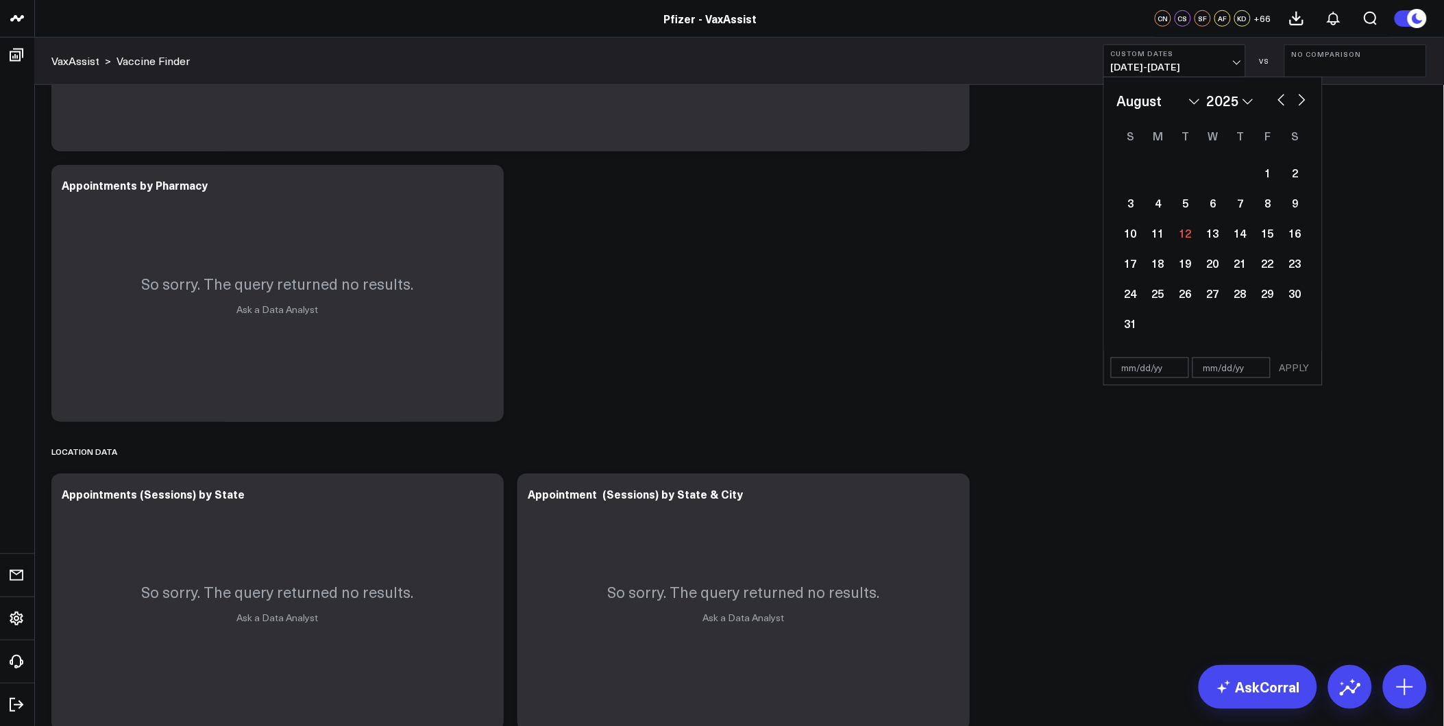
click at [1134, 372] on input "text" at bounding box center [1150, 368] width 78 height 21
select select "7"
select select "2025"
type input "[DATE]"
select select "9"
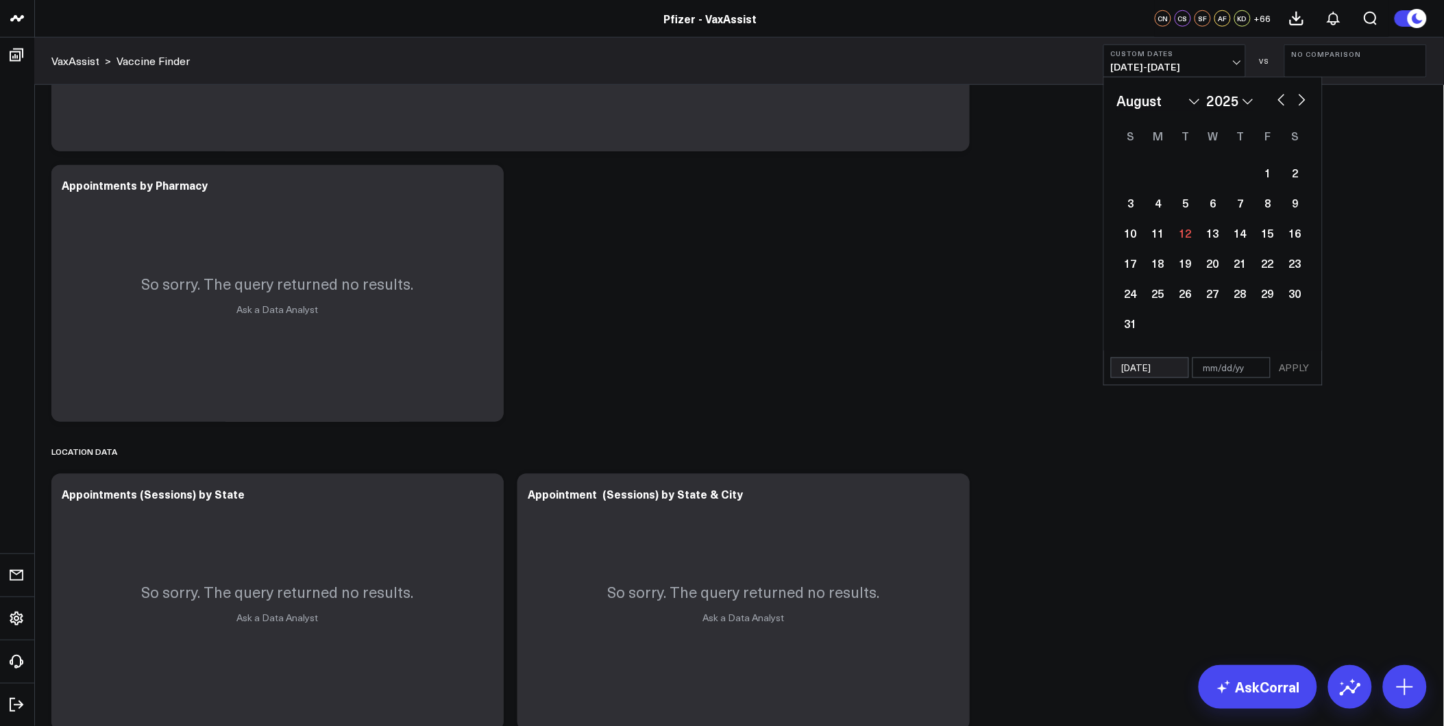
select select "2024"
type input "[DATE]"
click at [1209, 337] on input "text" at bounding box center [1231, 338] width 78 height 21
select select "9"
select select "2024"
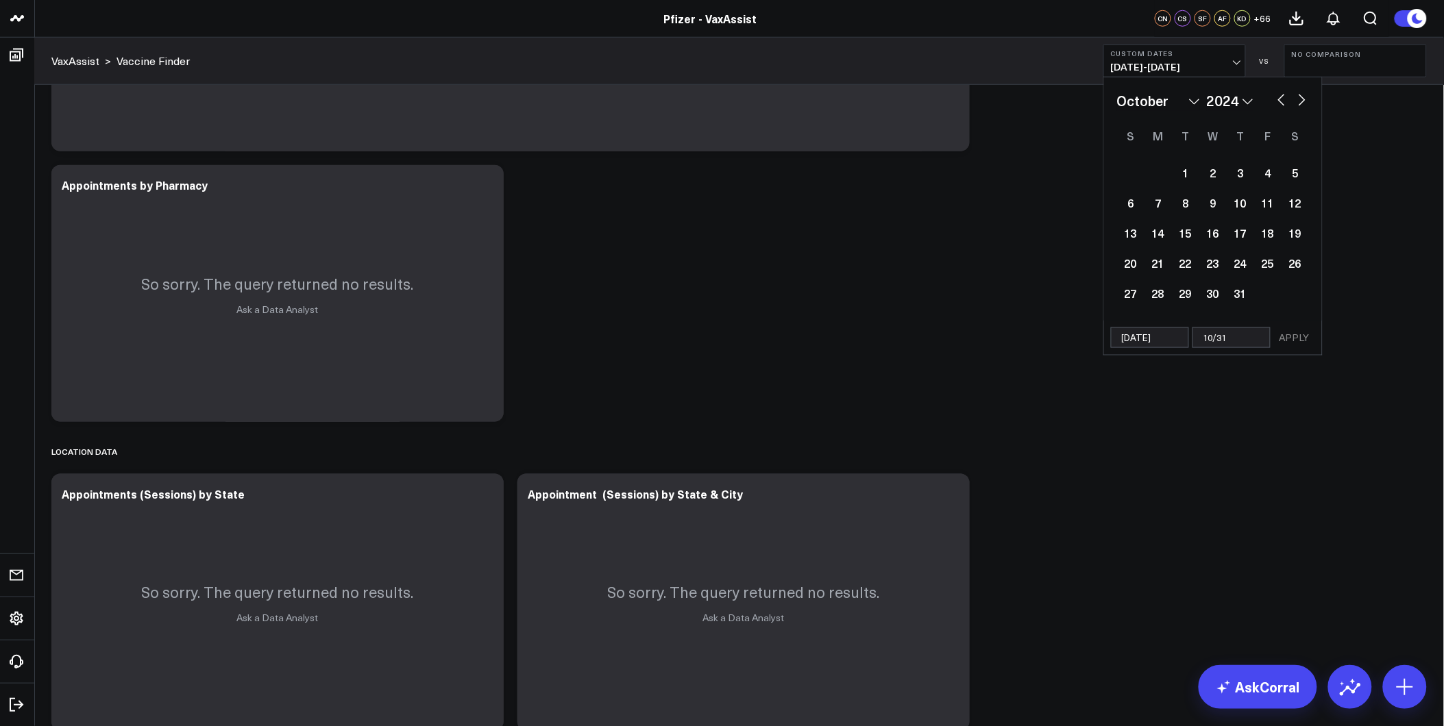
type input "10/31/"
select select "9"
select select "2024"
type input "[DATE]"
select select "9"
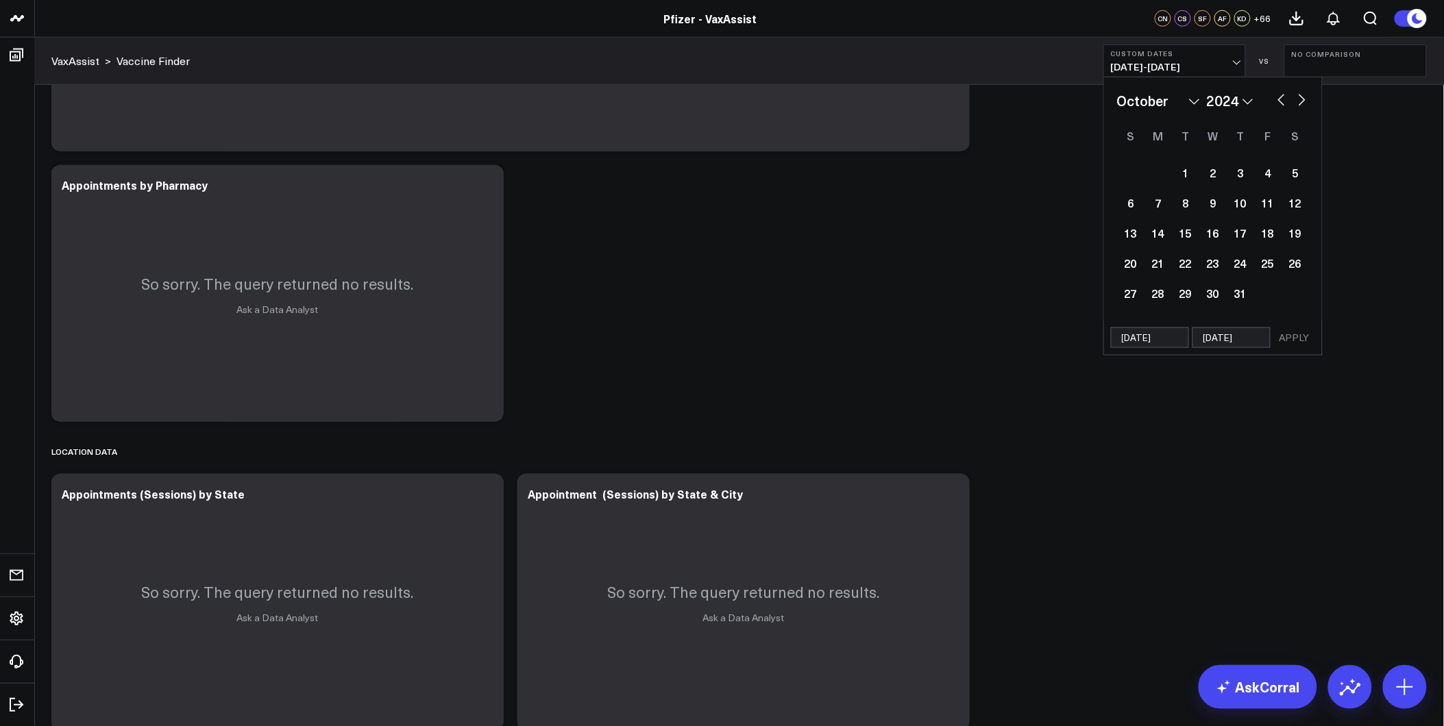
select select "2024"
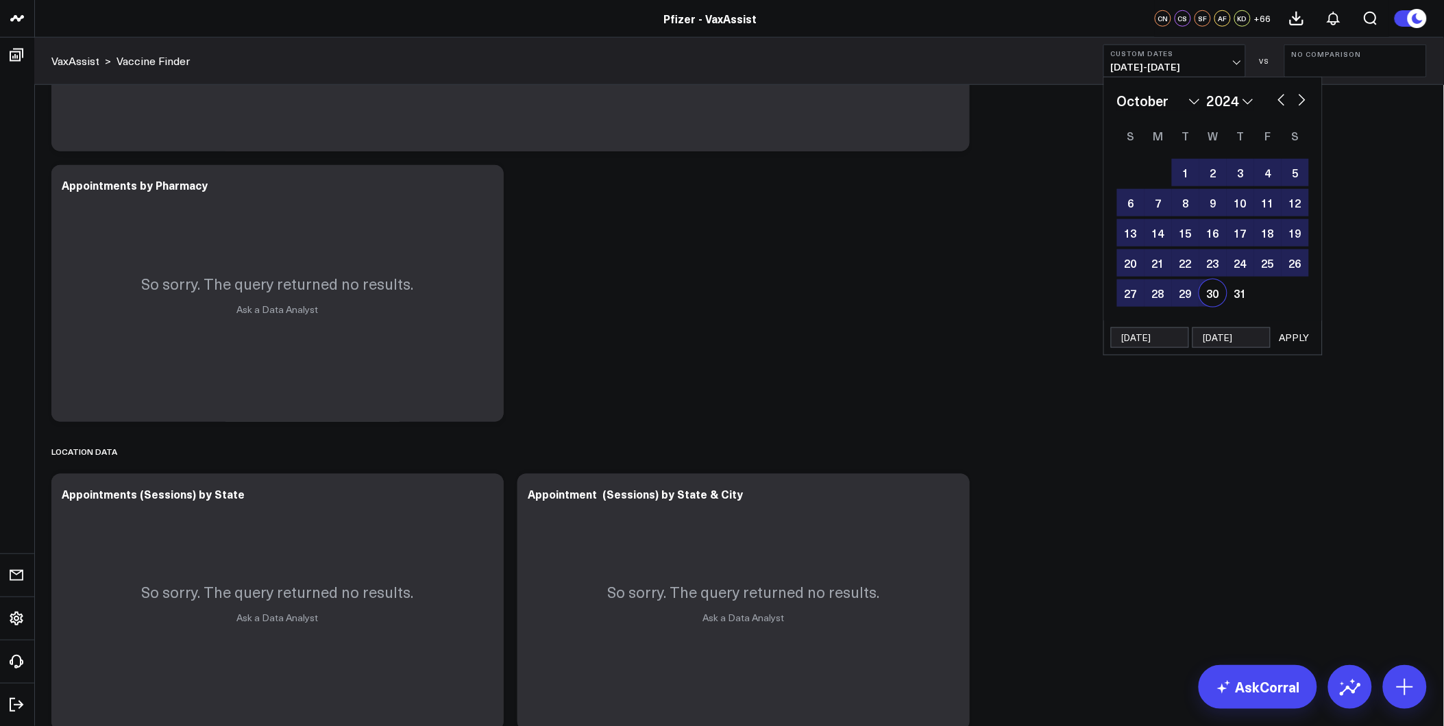
type input "[DATE]"
click at [1292, 341] on button "APPLY" at bounding box center [1294, 338] width 41 height 21
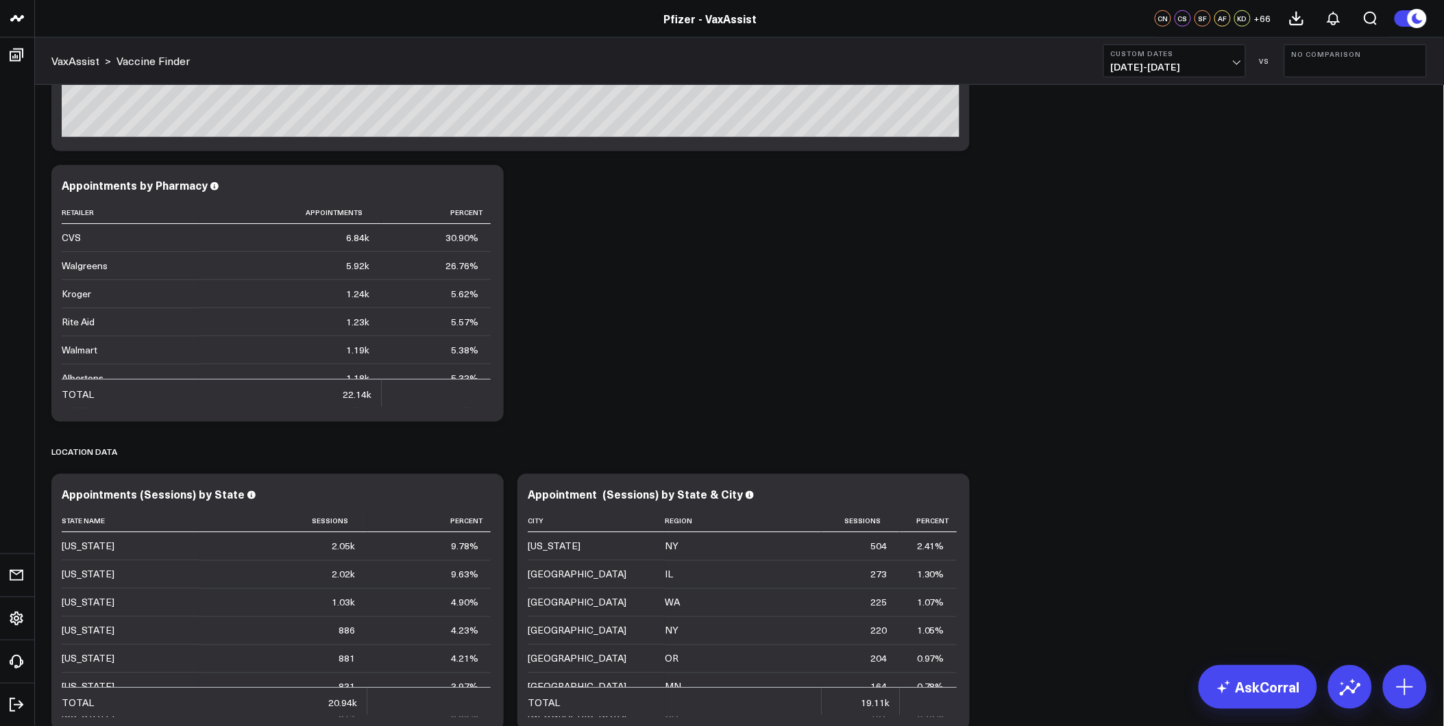
click at [1179, 57] on b "Custom Dates" at bounding box center [1174, 53] width 127 height 8
click at [1184, 64] on span "[DATE] - [DATE]" at bounding box center [1174, 67] width 127 height 11
click at [1225, 65] on span "[DATE] - [DATE]" at bounding box center [1174, 67] width 127 height 11
click at [1144, 433] on link "Custom Dates" at bounding box center [1174, 438] width 141 height 26
select select "7"
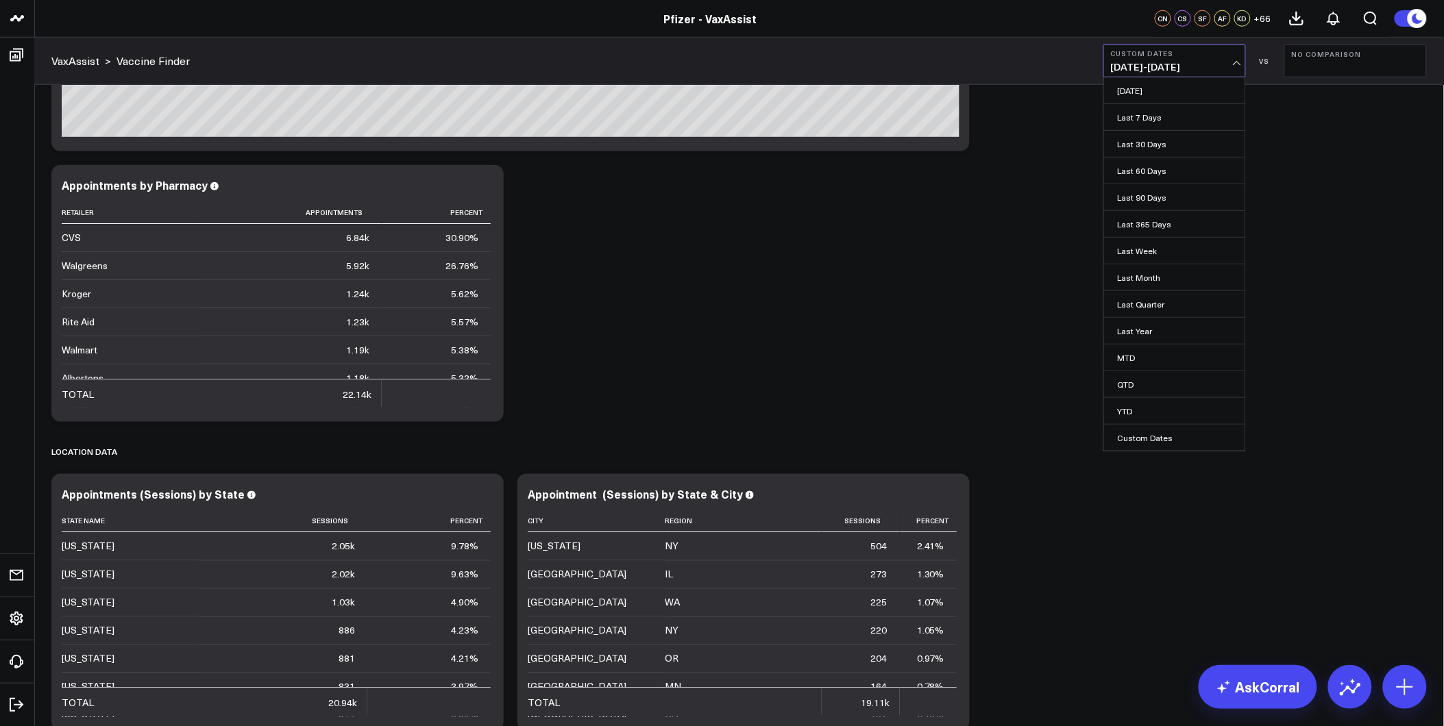
select select "2025"
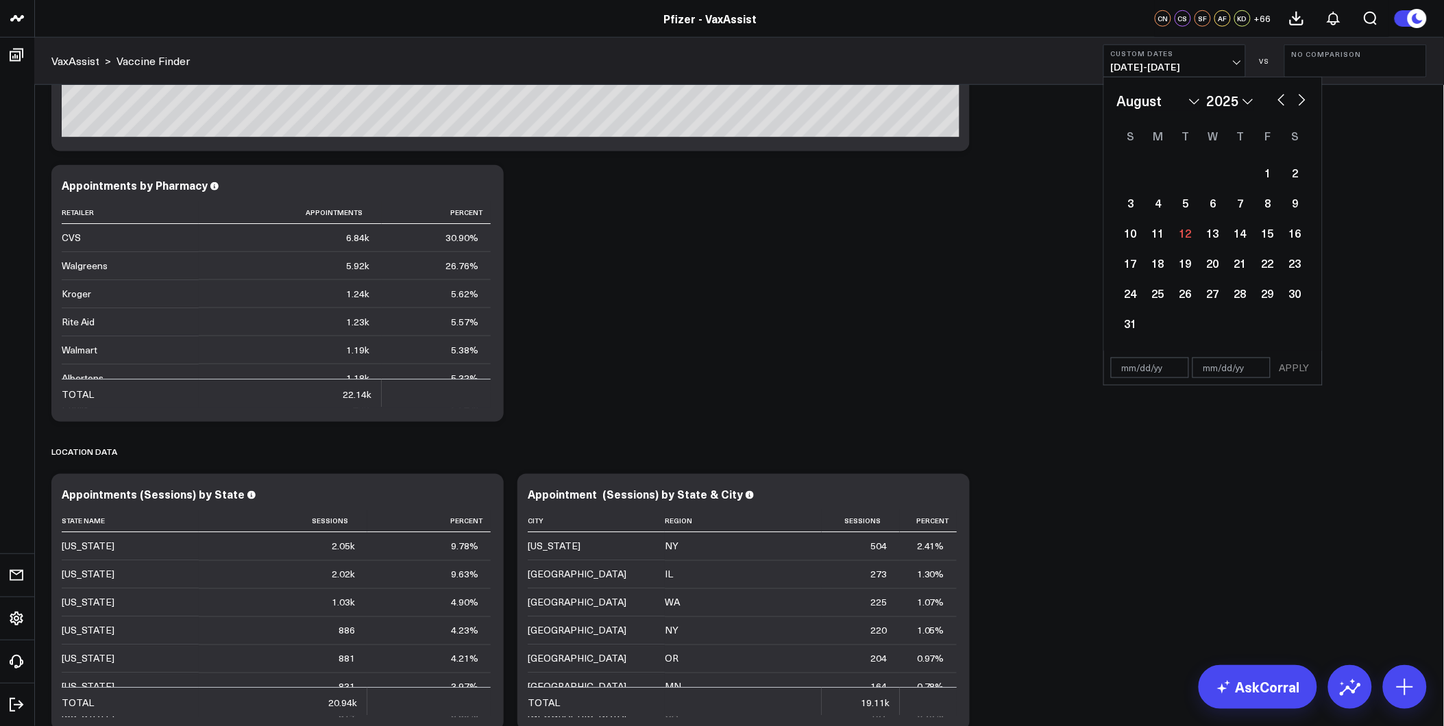
click at [1125, 365] on input "text" at bounding box center [1150, 368] width 78 height 21
select select "7"
select select "2025"
type input "[DATE]"
select select "9"
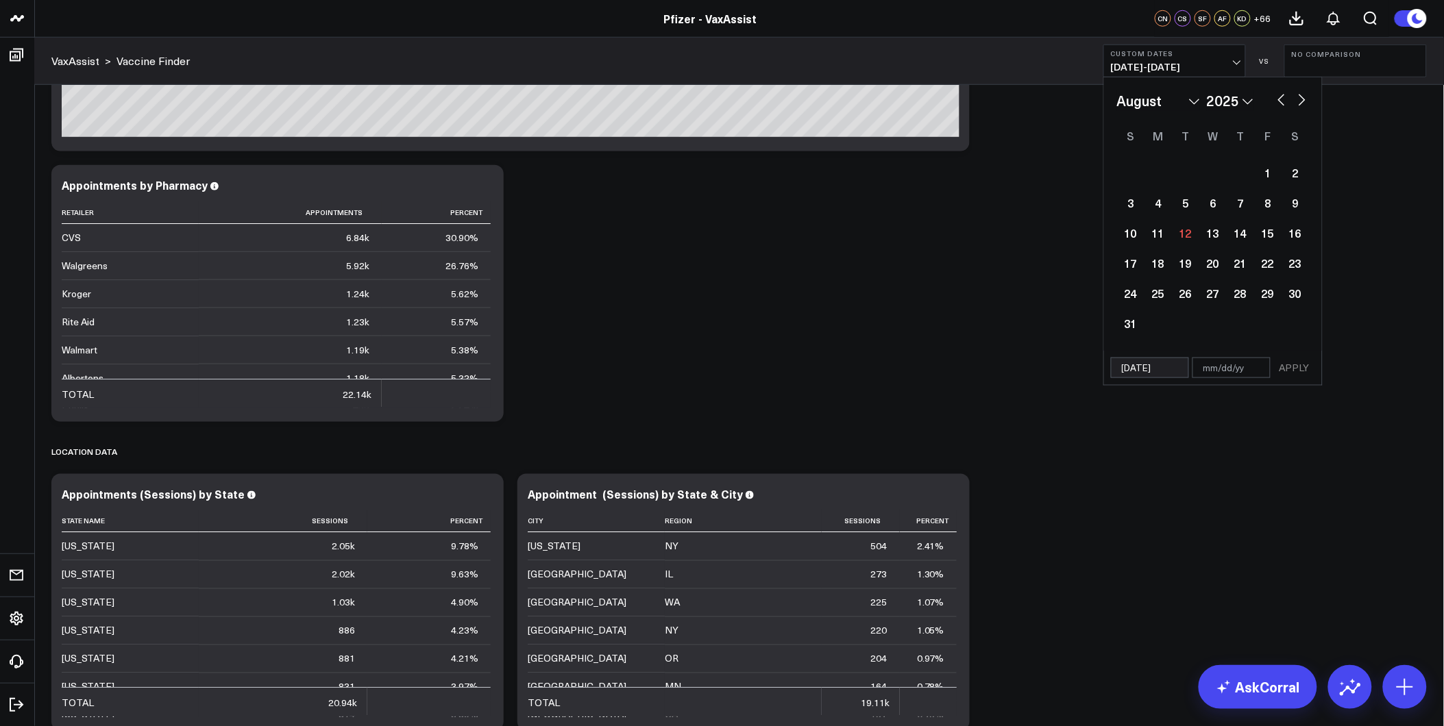
select select "2024"
type input "[DATE]"
click at [1187, 182] on div "1" at bounding box center [1185, 172] width 27 height 27
select select "9"
select select "2024"
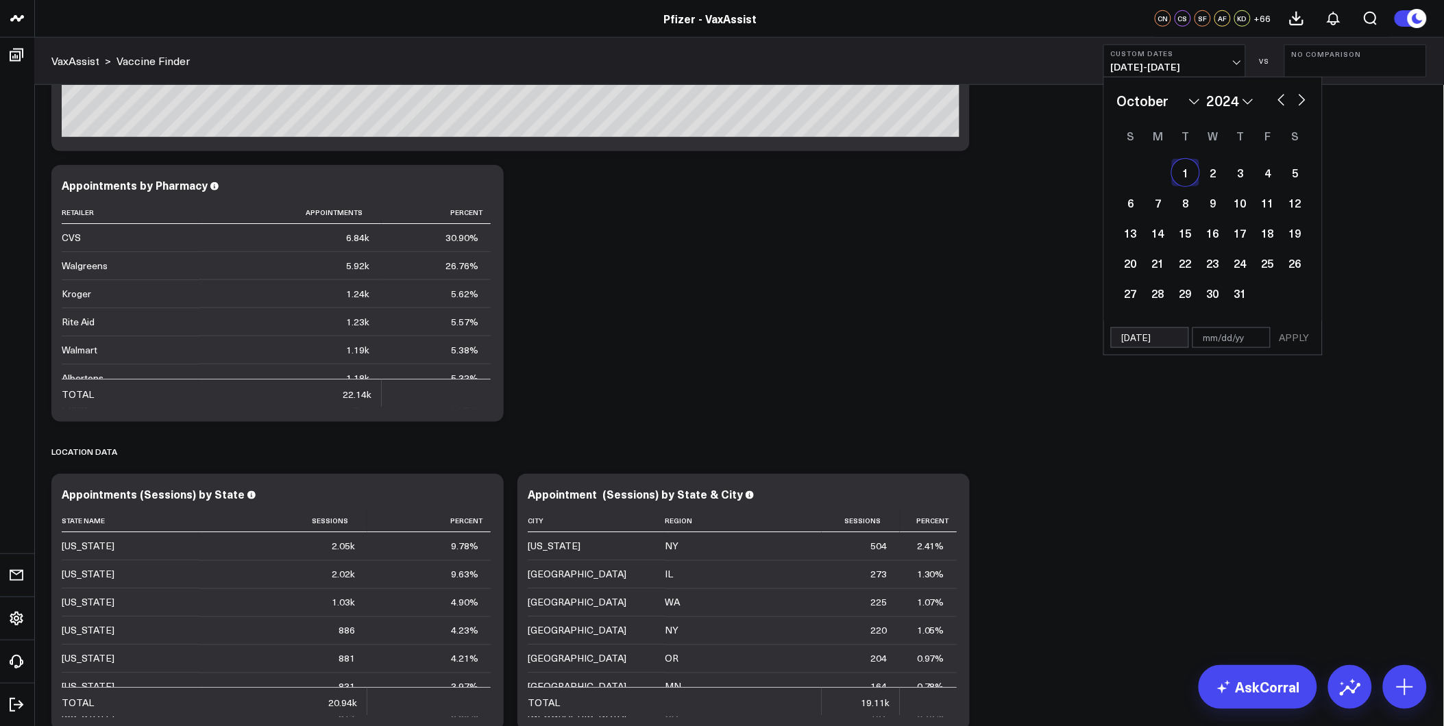
type input "[DATE]"
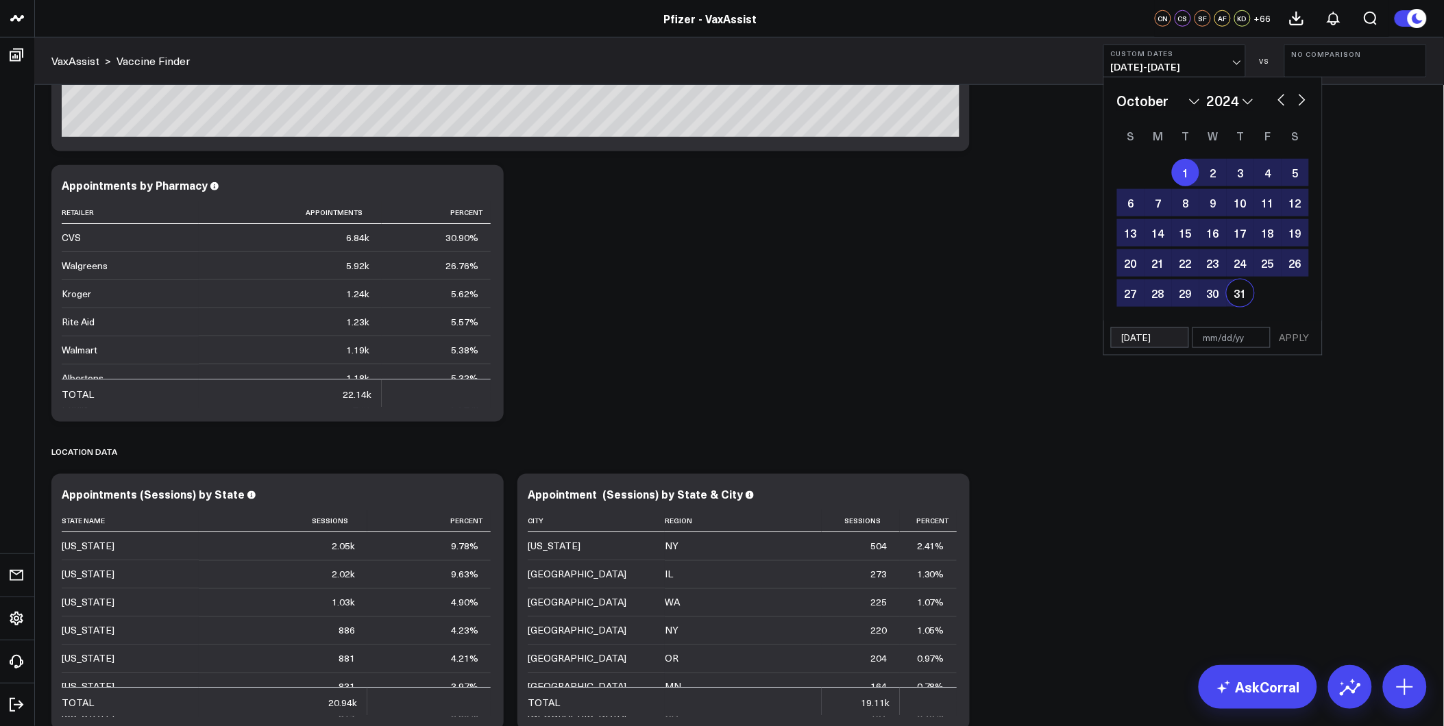
click at [1238, 293] on div "31" at bounding box center [1240, 293] width 27 height 27
type input "[DATE]"
select select "9"
select select "2024"
click at [1291, 340] on button "APPLY" at bounding box center [1294, 338] width 41 height 21
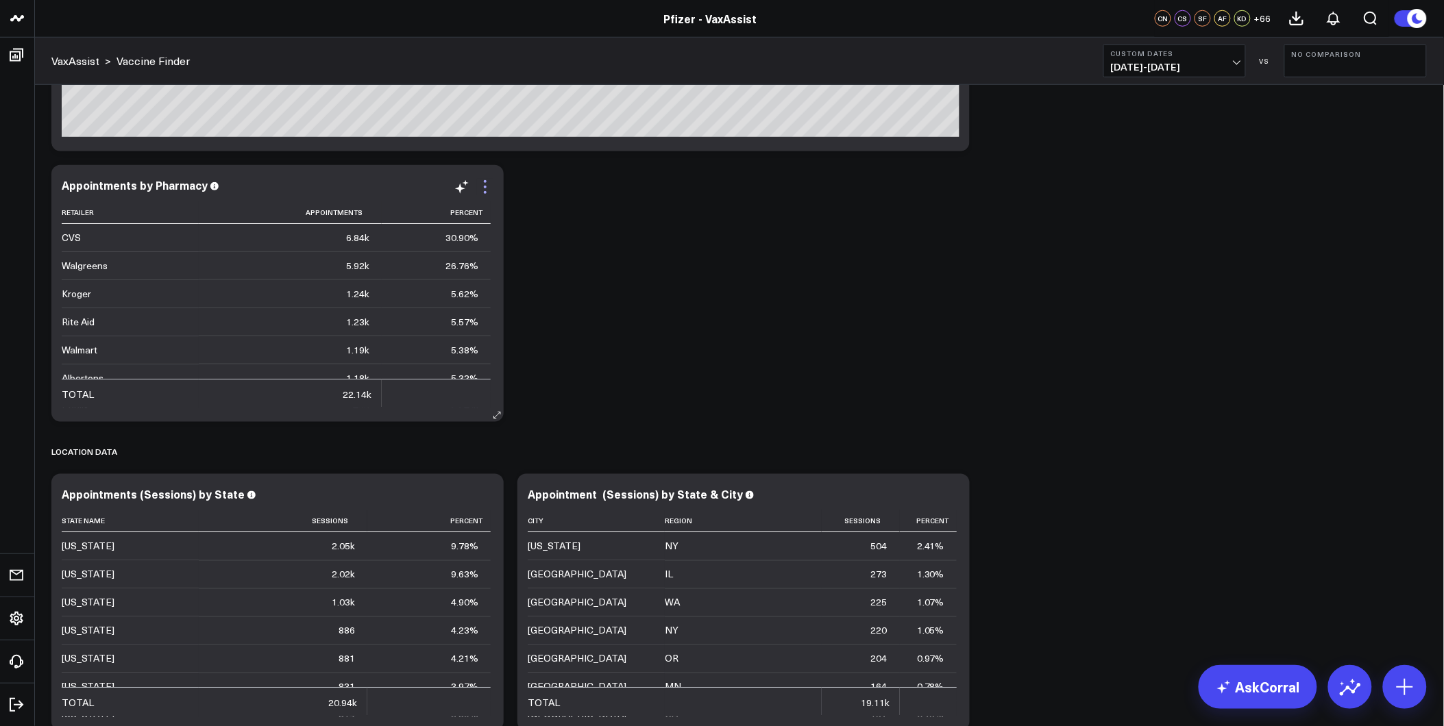
click at [482, 193] on icon at bounding box center [485, 187] width 16 height 16
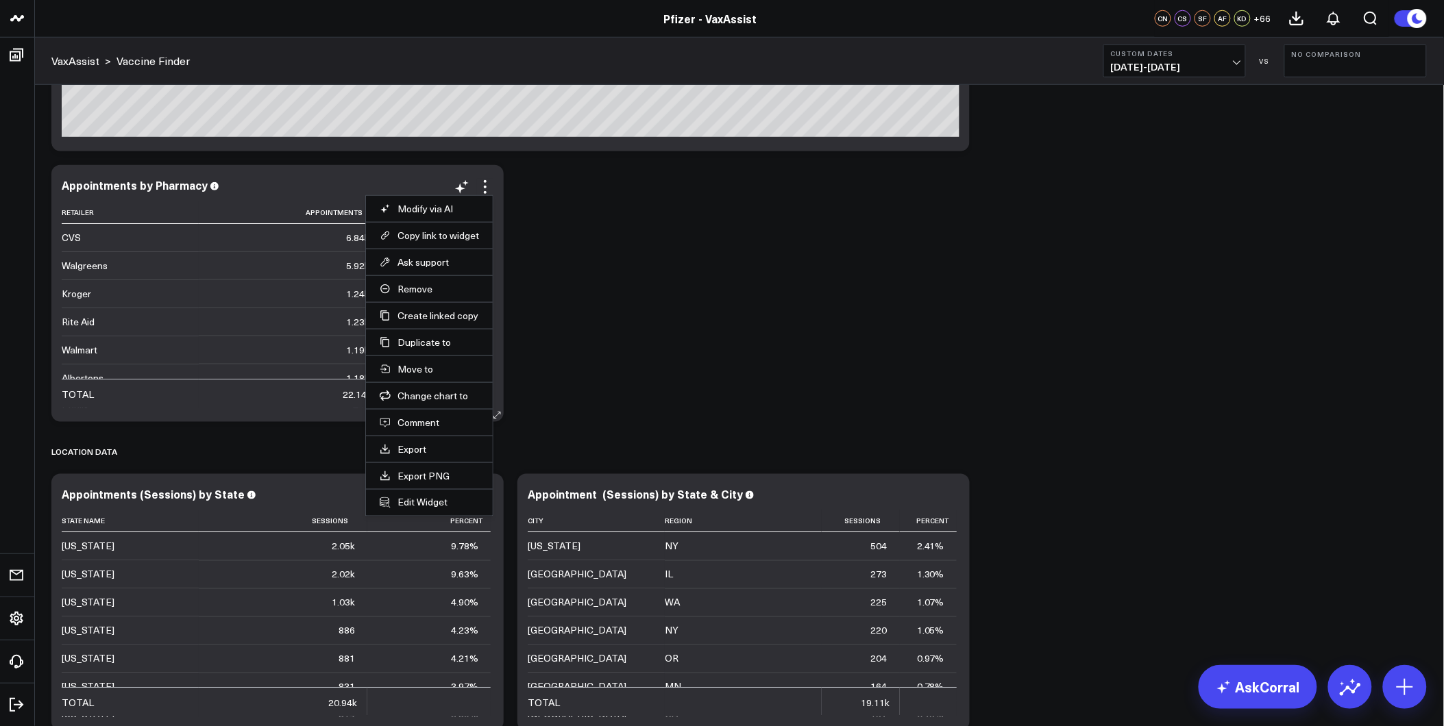
click at [323, 404] on td "22.14k" at bounding box center [290, 393] width 183 height 29
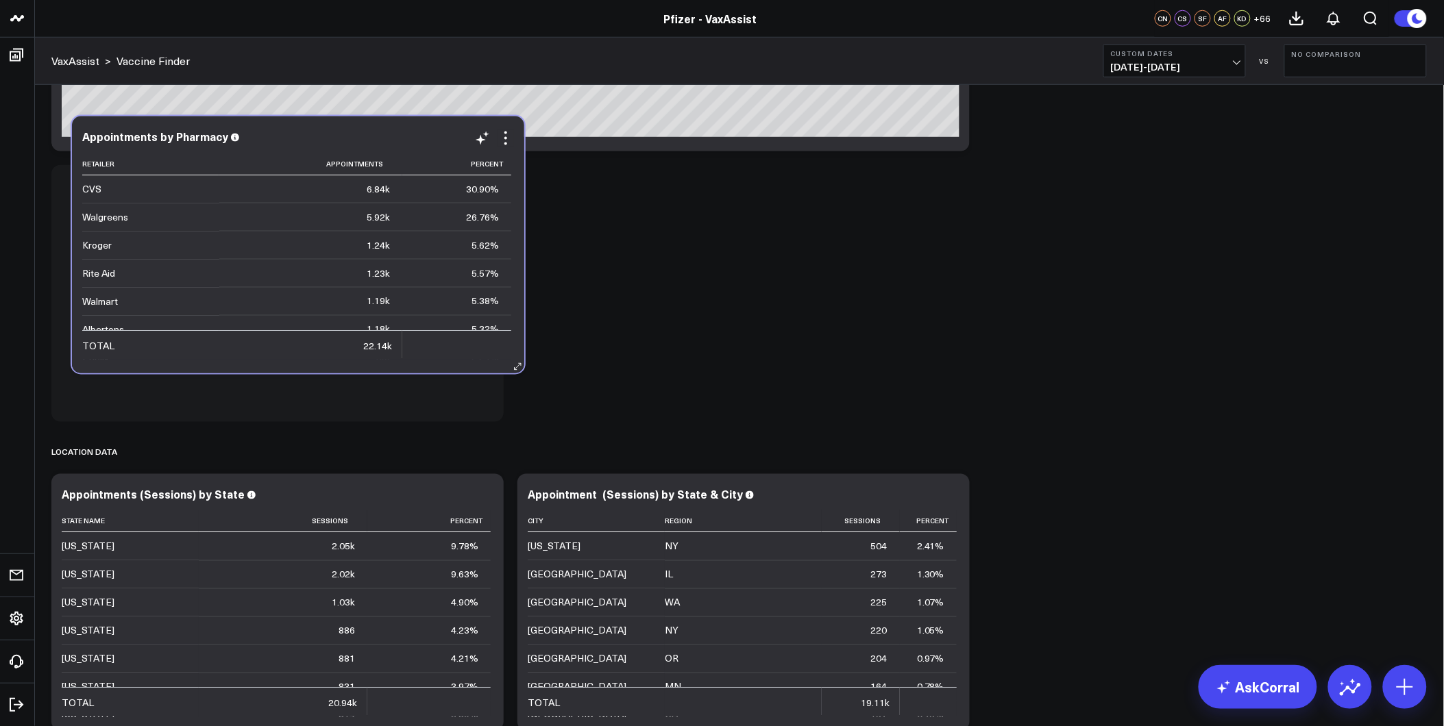
click at [338, 358] on td "22.14k" at bounding box center [310, 344] width 183 height 29
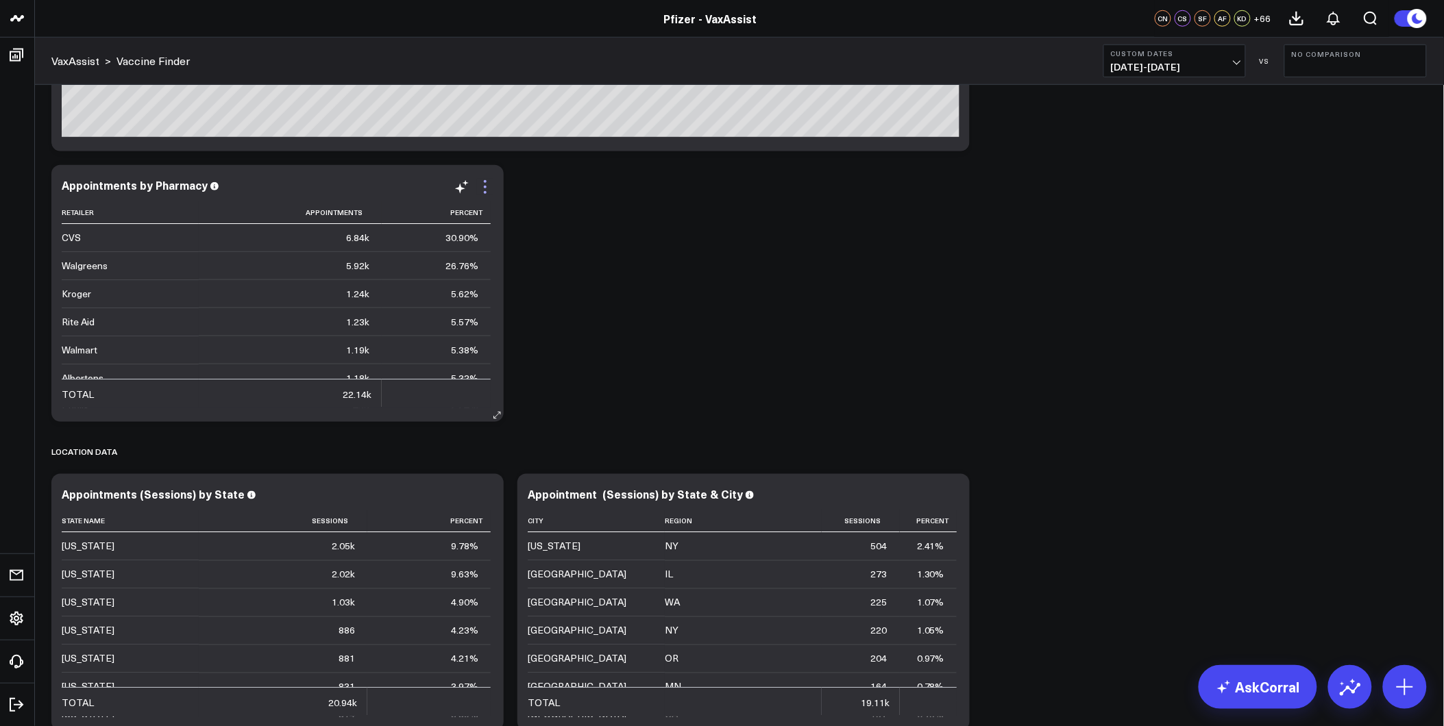
click at [483, 189] on icon at bounding box center [485, 187] width 16 height 16
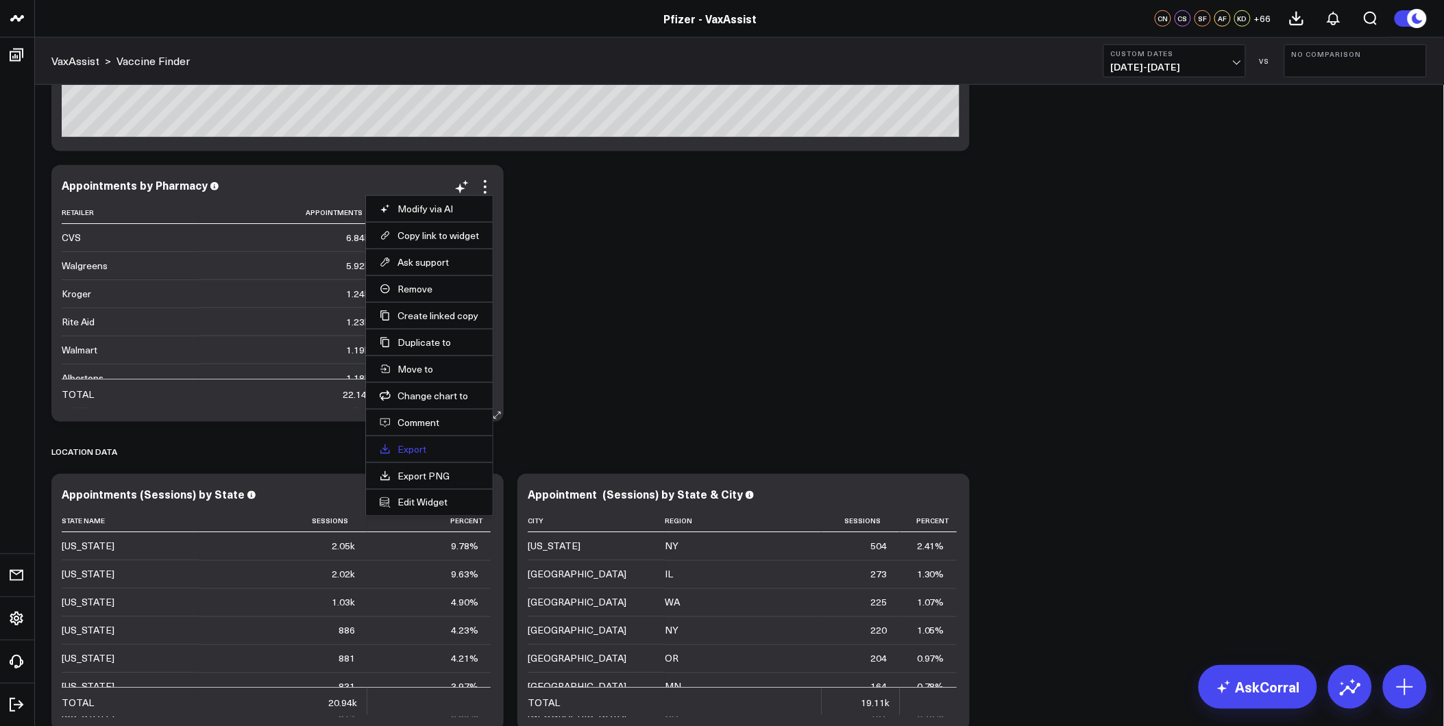
click at [408, 453] on link "Export" at bounding box center [429, 449] width 99 height 12
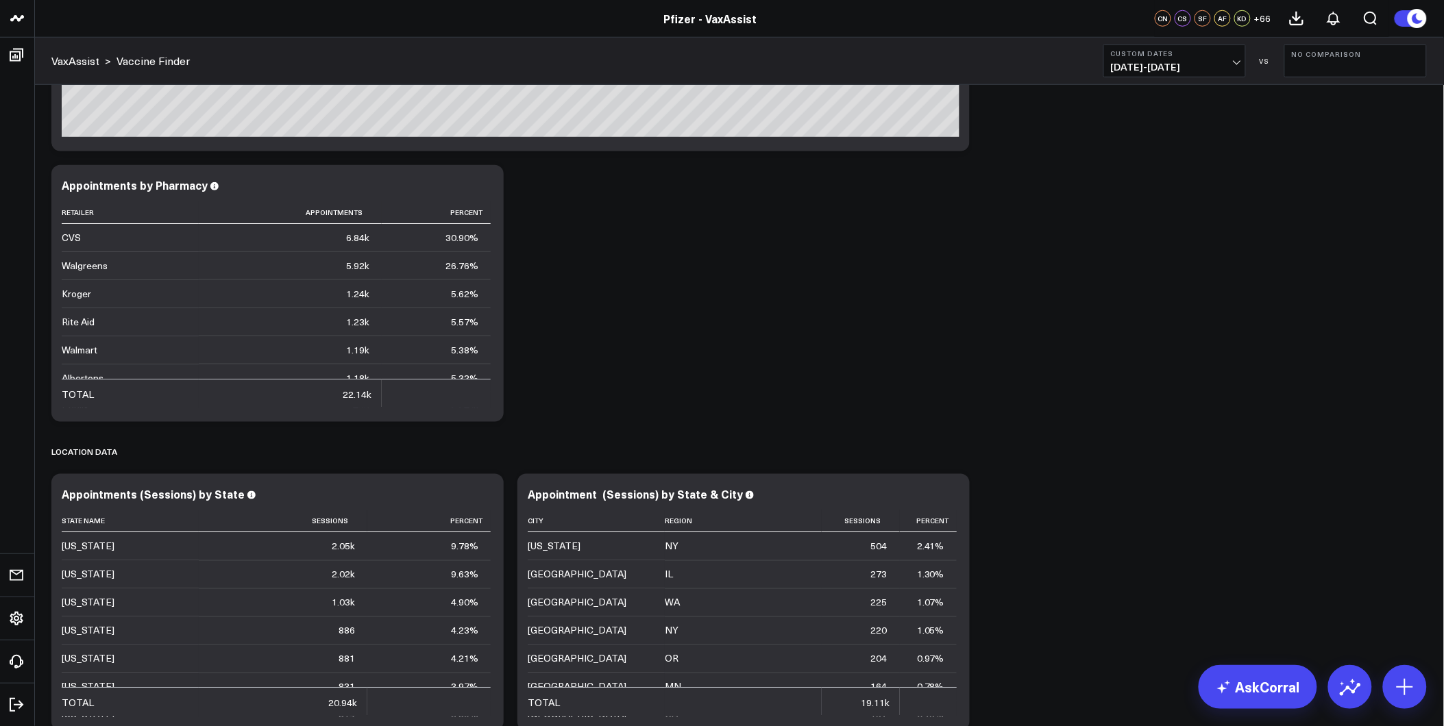
click at [1208, 46] on button "Custom Dates [DATE] - [DATE]" at bounding box center [1174, 61] width 143 height 33
click at [1158, 443] on link "Custom Dates" at bounding box center [1174, 438] width 141 height 26
select select "7"
select select "2025"
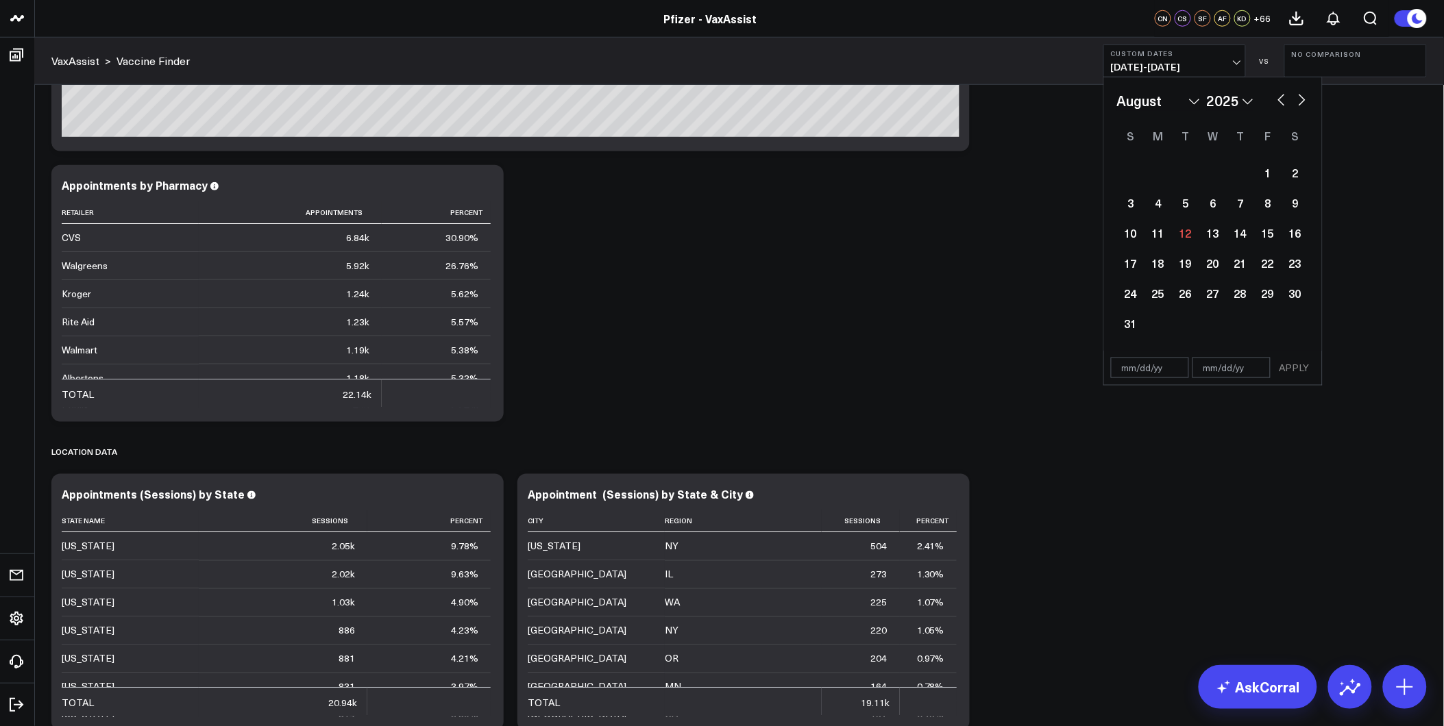
click at [1129, 367] on input "text" at bounding box center [1150, 368] width 78 height 21
select select "7"
select select "2025"
type input "[DATE]"
select select "8"
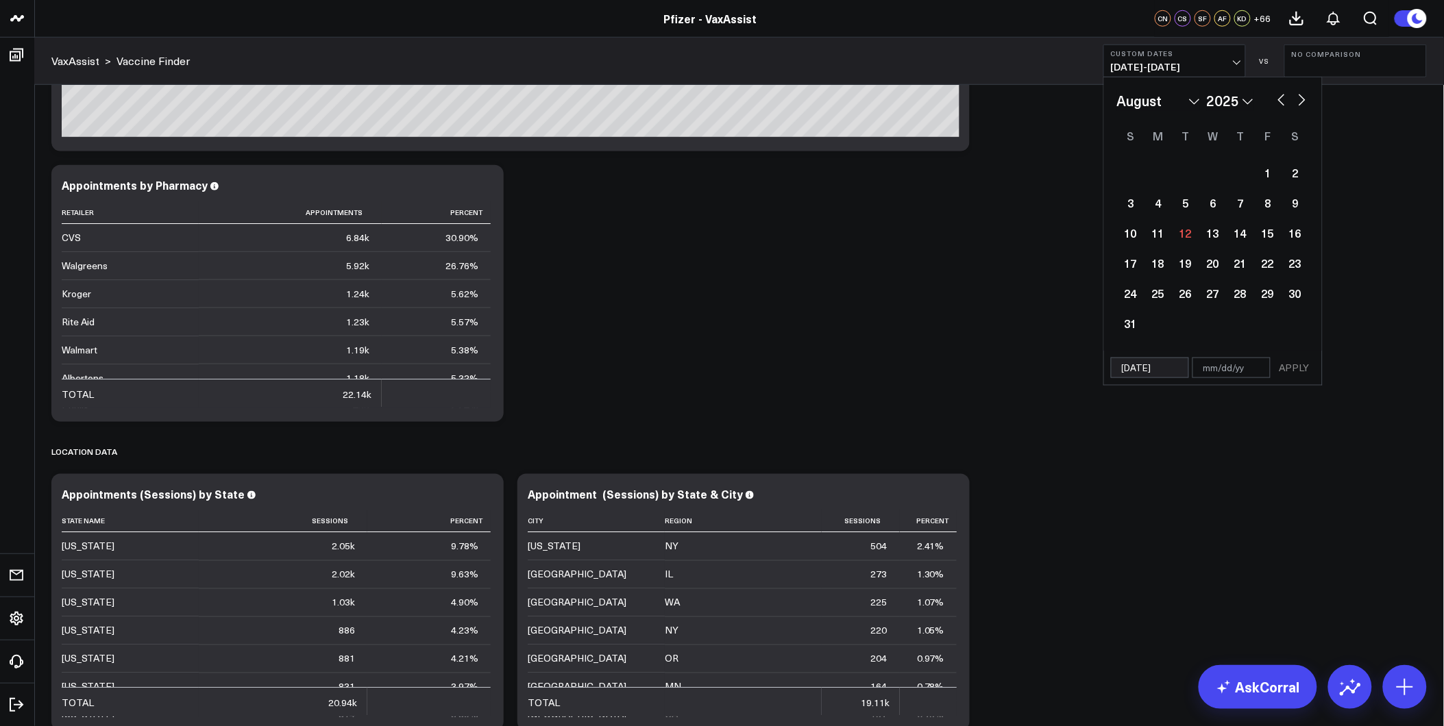
select select "2024"
click at [1131, 167] on div "1" at bounding box center [1130, 172] width 27 height 27
type input "[DATE]"
select select "8"
select select "2024"
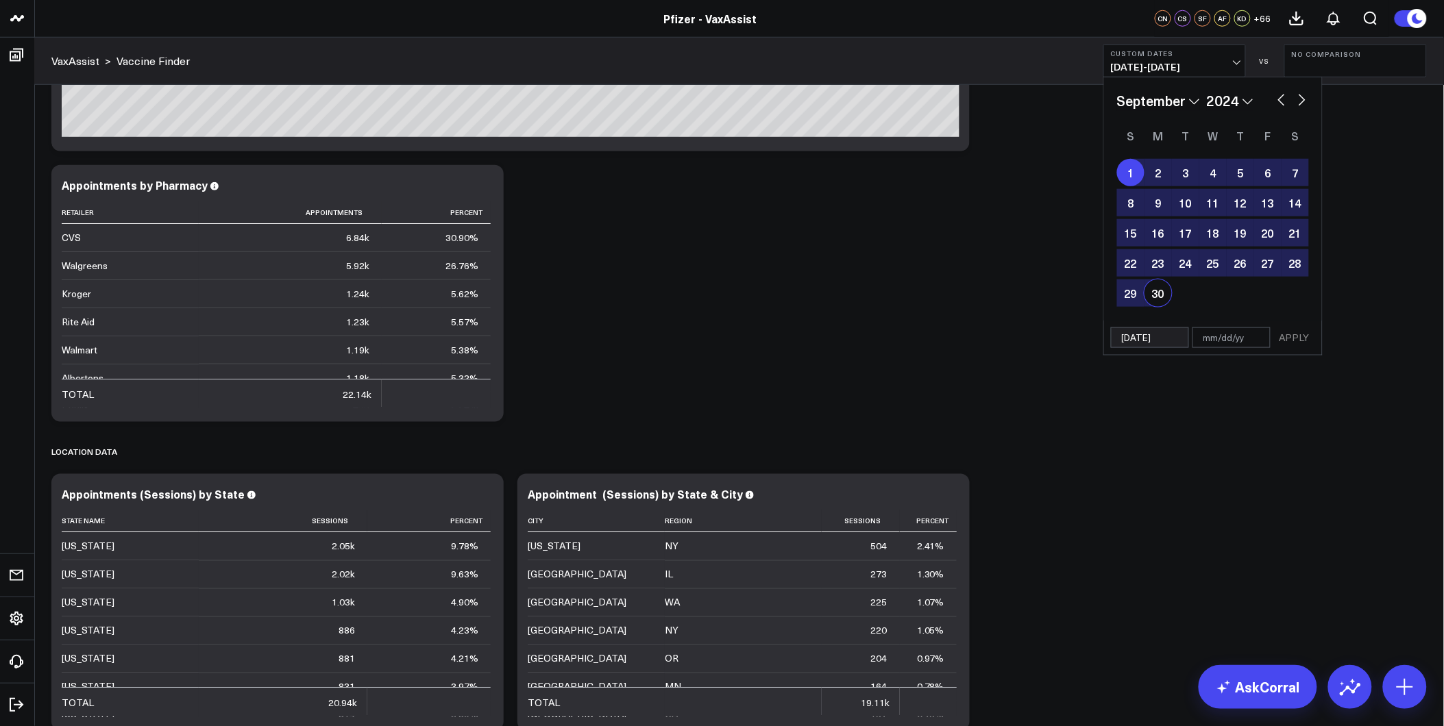
click at [1160, 295] on div "30" at bounding box center [1157, 293] width 27 height 27
type input "[DATE]"
select select "8"
select select "2024"
click at [1297, 339] on button "APPLY" at bounding box center [1294, 338] width 41 height 21
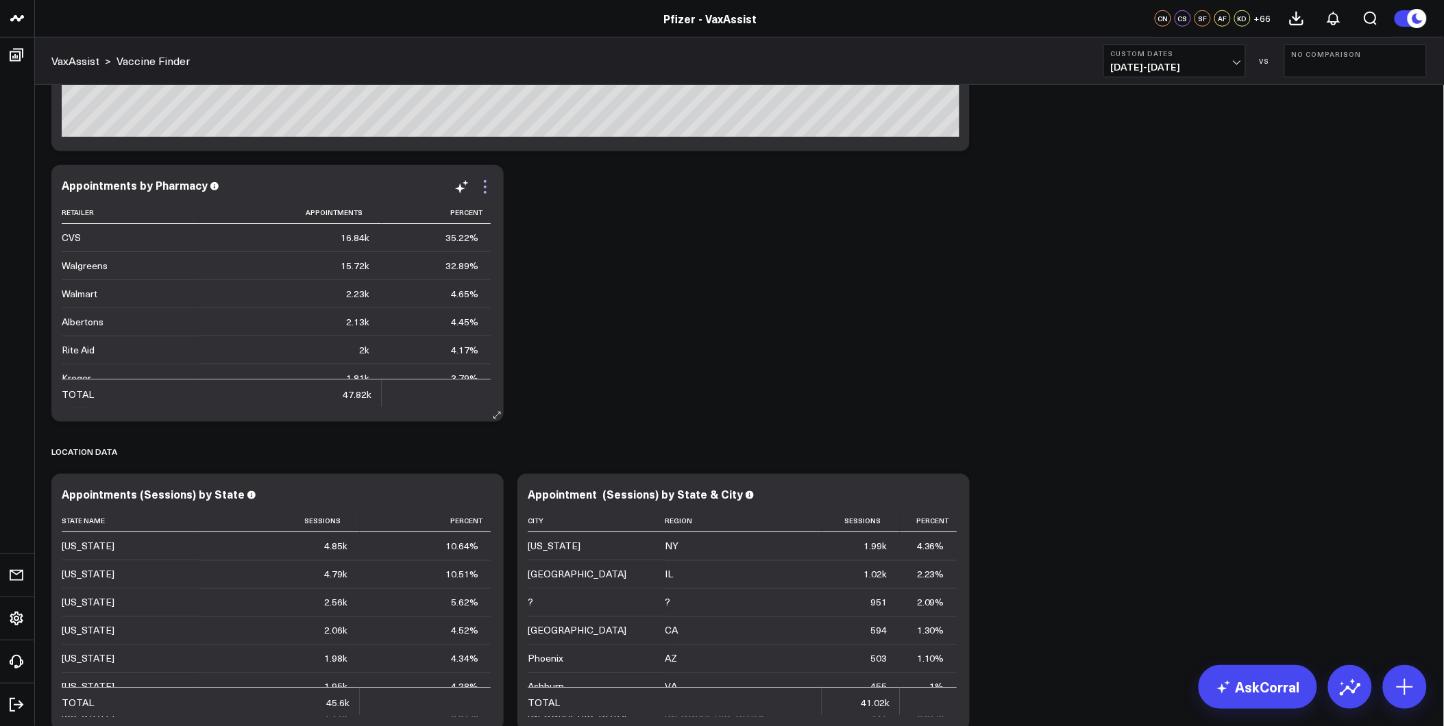
click at [485, 192] on icon at bounding box center [485, 192] width 3 height 3
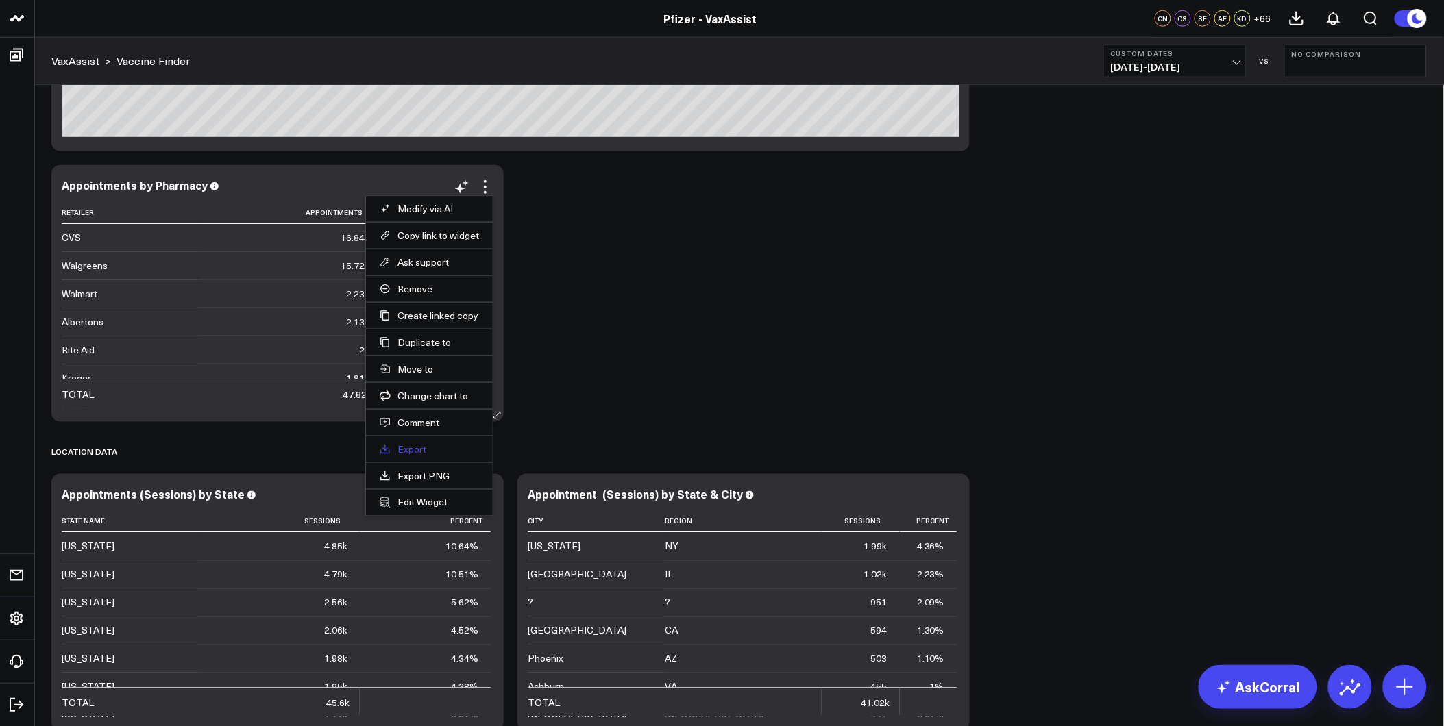
click at [415, 450] on link "Export" at bounding box center [429, 449] width 99 height 12
